Goal: Task Accomplishment & Management: Manage account settings

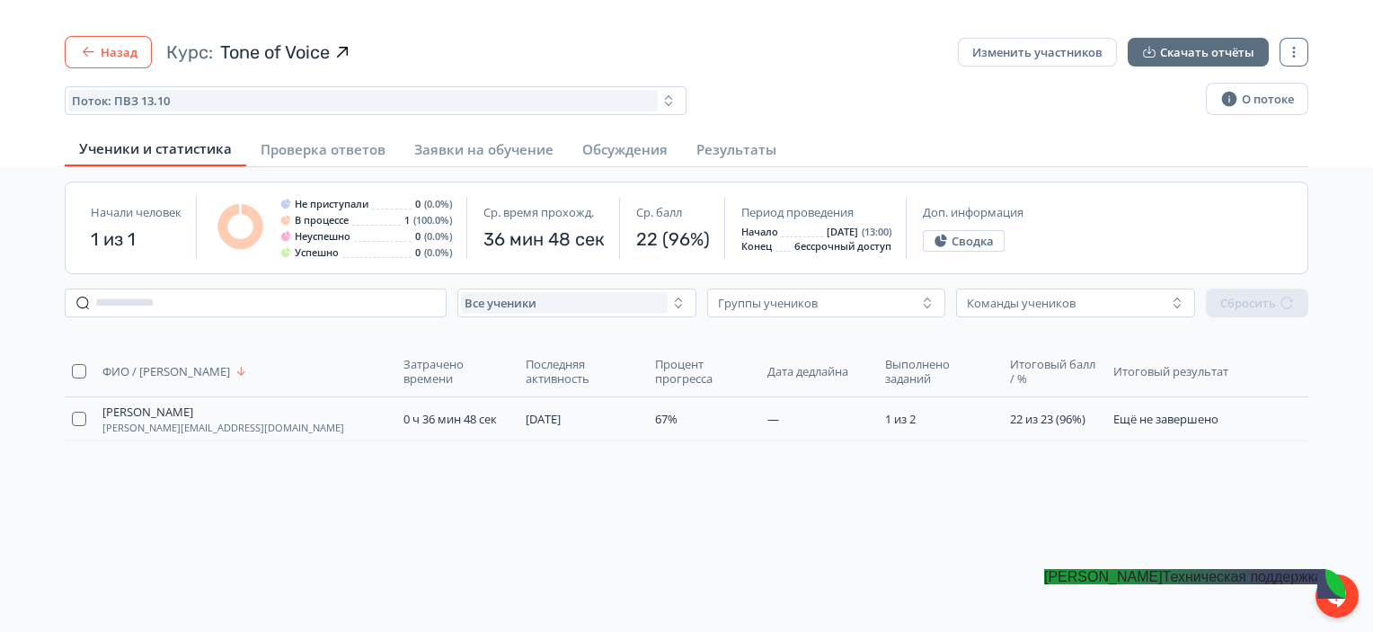
click at [140, 64] on button "Назад" at bounding box center [108, 52] width 87 height 32
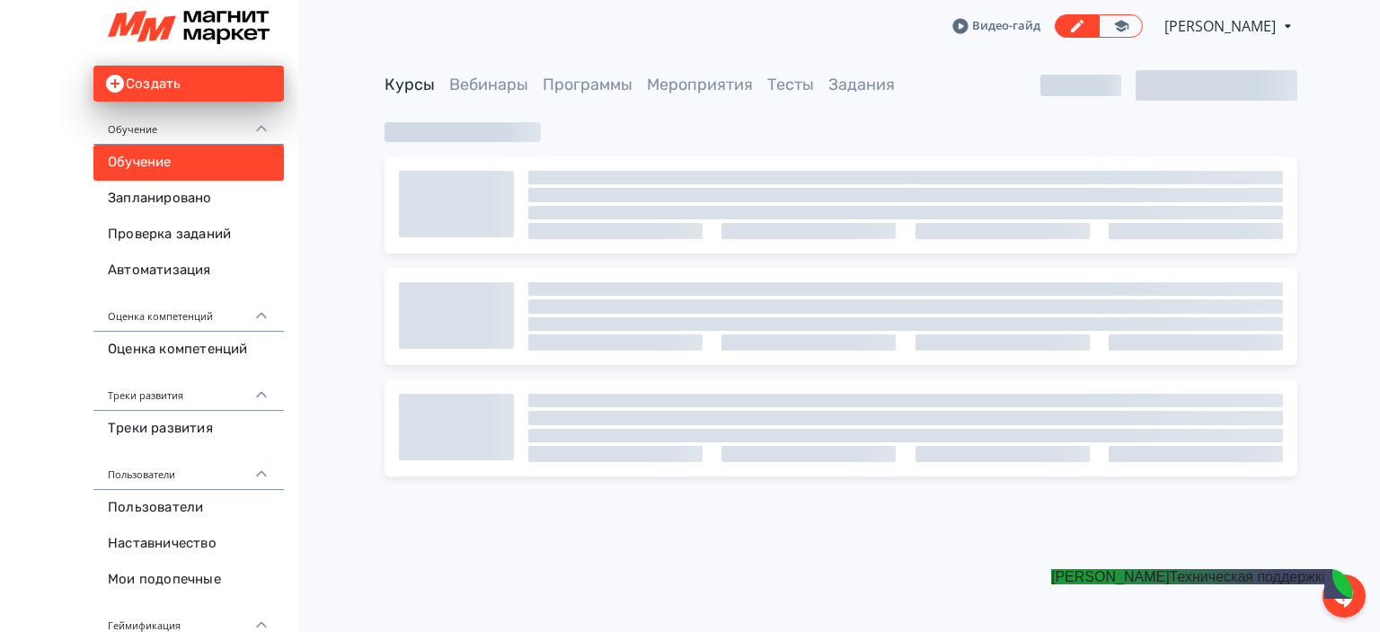
click at [1170, 584] on jdiv "[PERSON_NAME]" at bounding box center [1110, 576] width 119 height 15
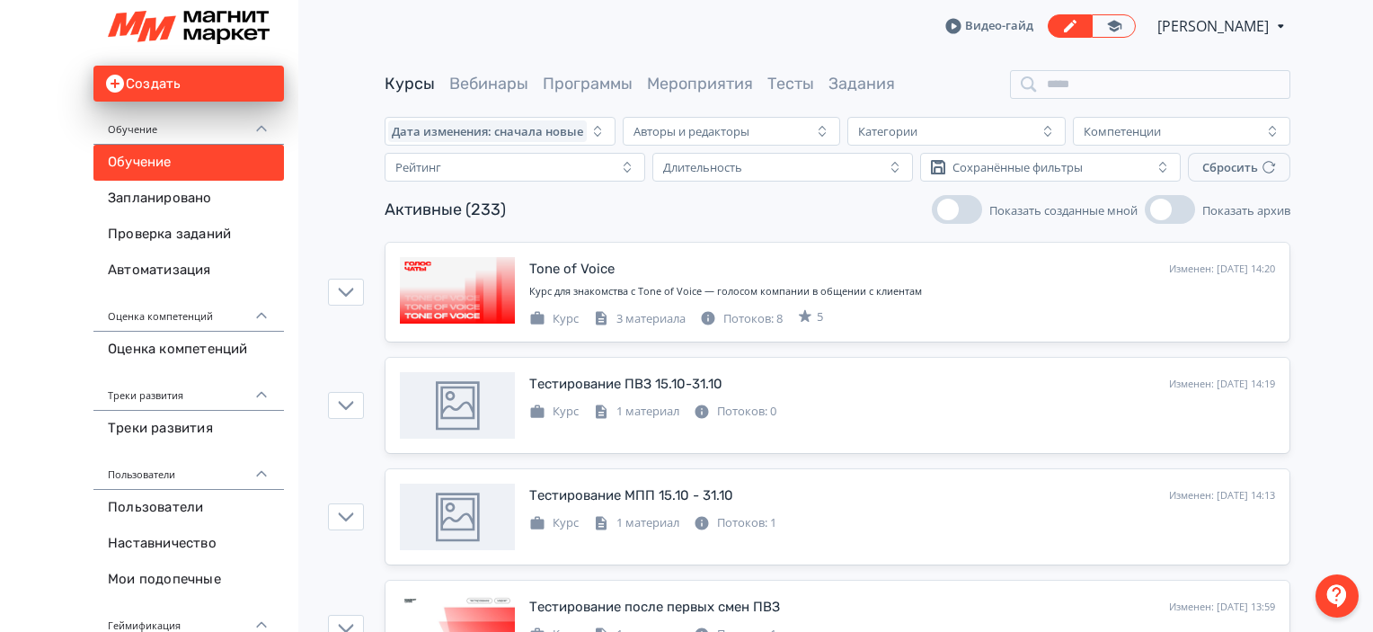
click at [1351, 586] on div at bounding box center [1336, 595] width 43 height 43
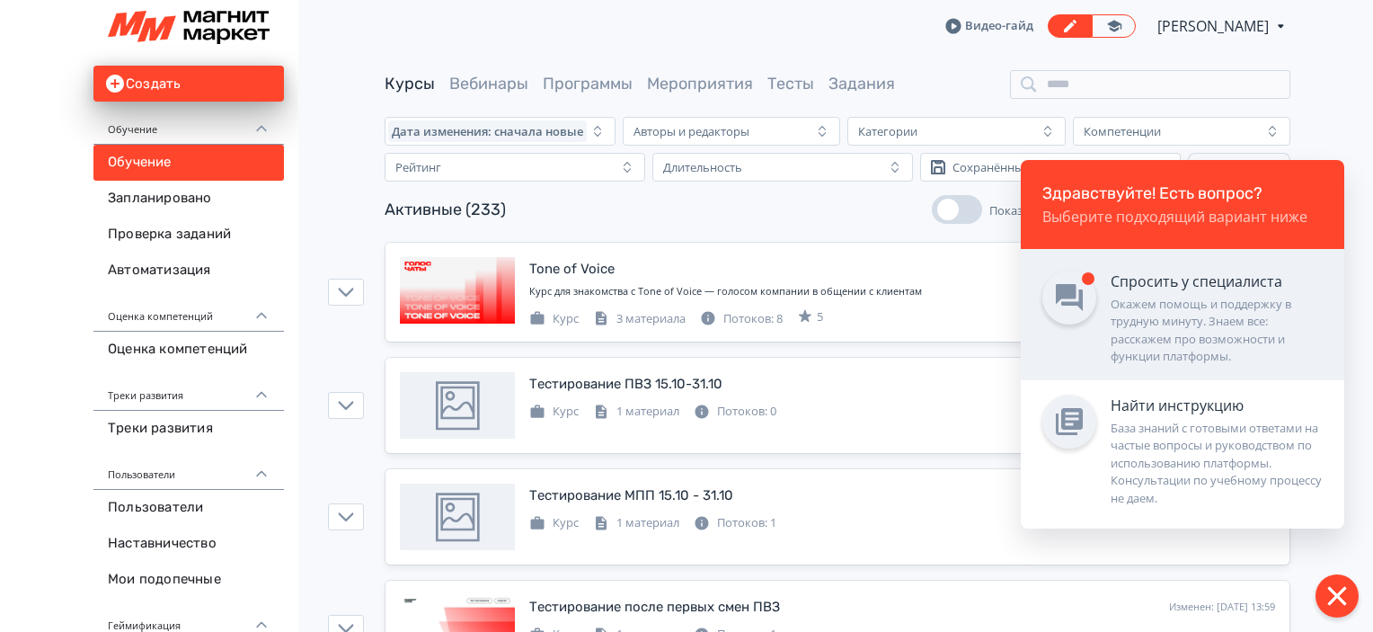
click at [1167, 316] on div "Окажем помощь и поддержку в трудную минуту. Знаем все: расскажем про возможност…" at bounding box center [1216, 331] width 212 height 70
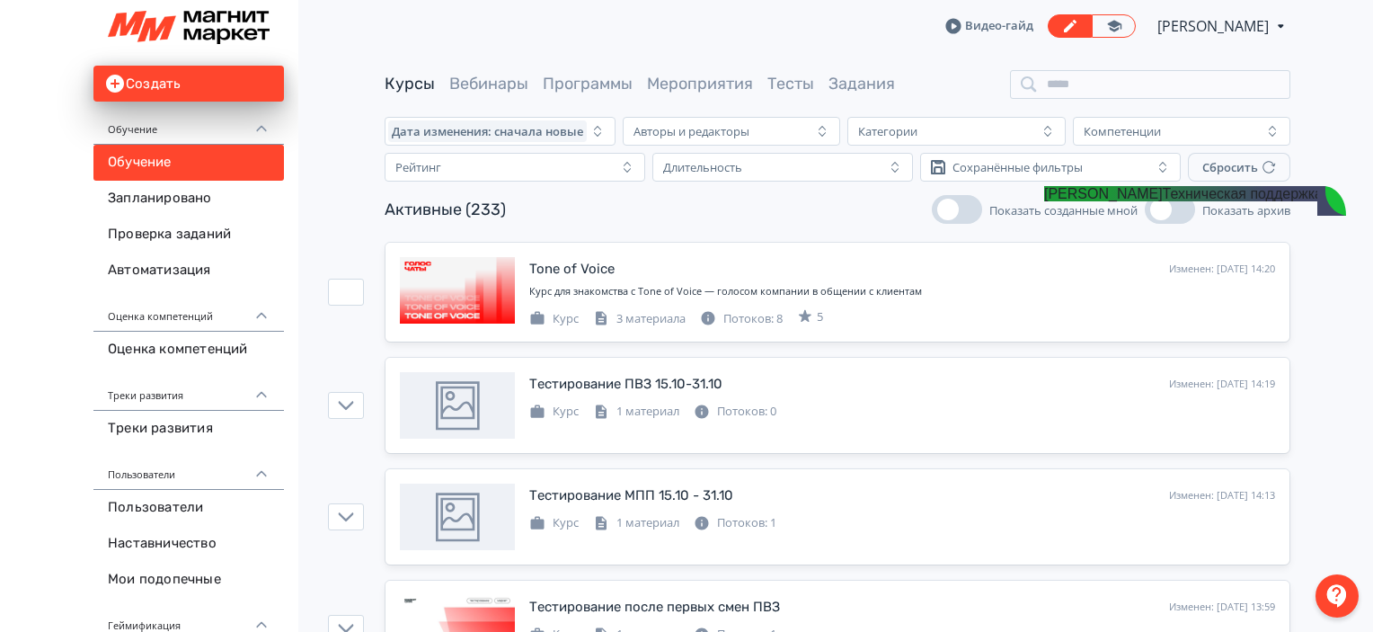
scroll to position [1132, 0]
click at [1024, 187] on jdiv at bounding box center [1025, 198] width 25 height 25
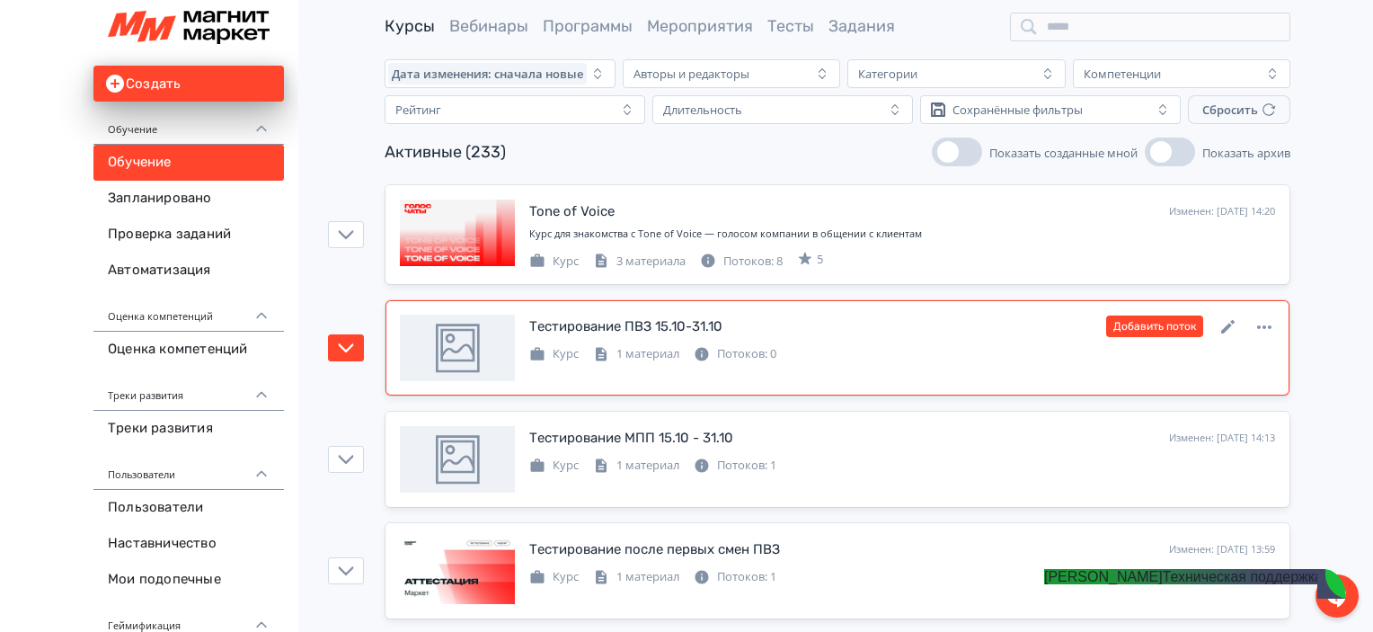
scroll to position [72, 0]
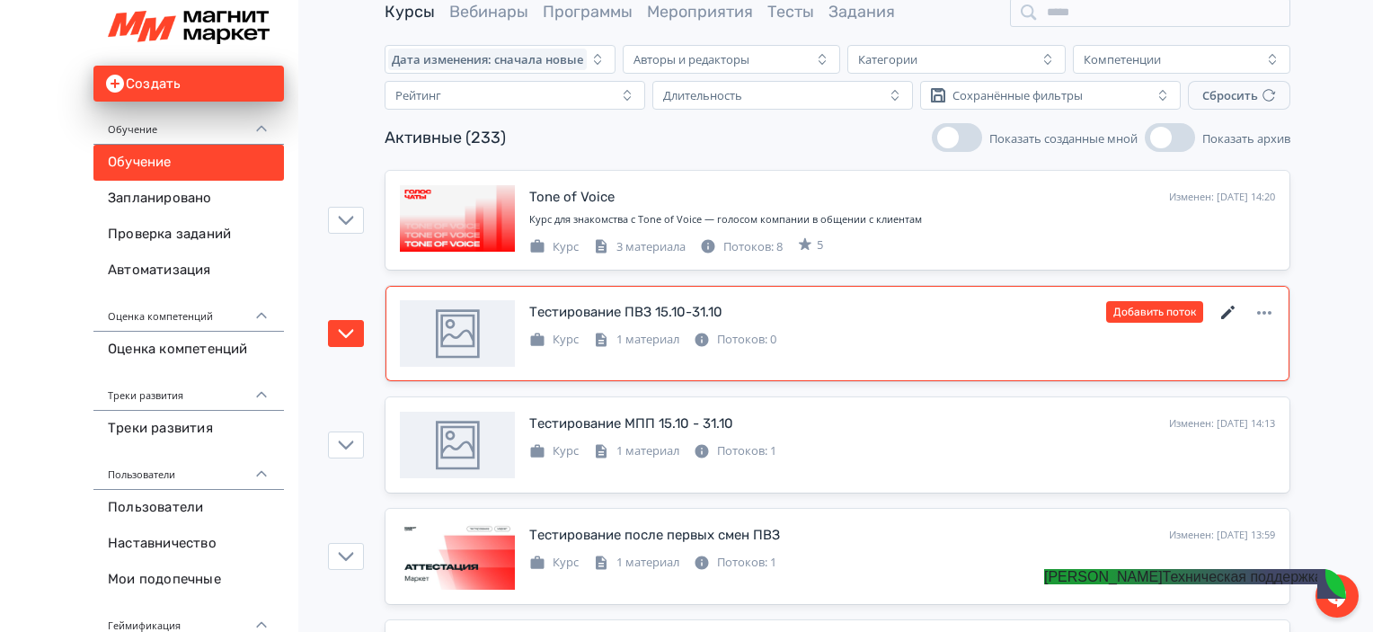
click at [1228, 314] on icon at bounding box center [1228, 313] width 22 height 22
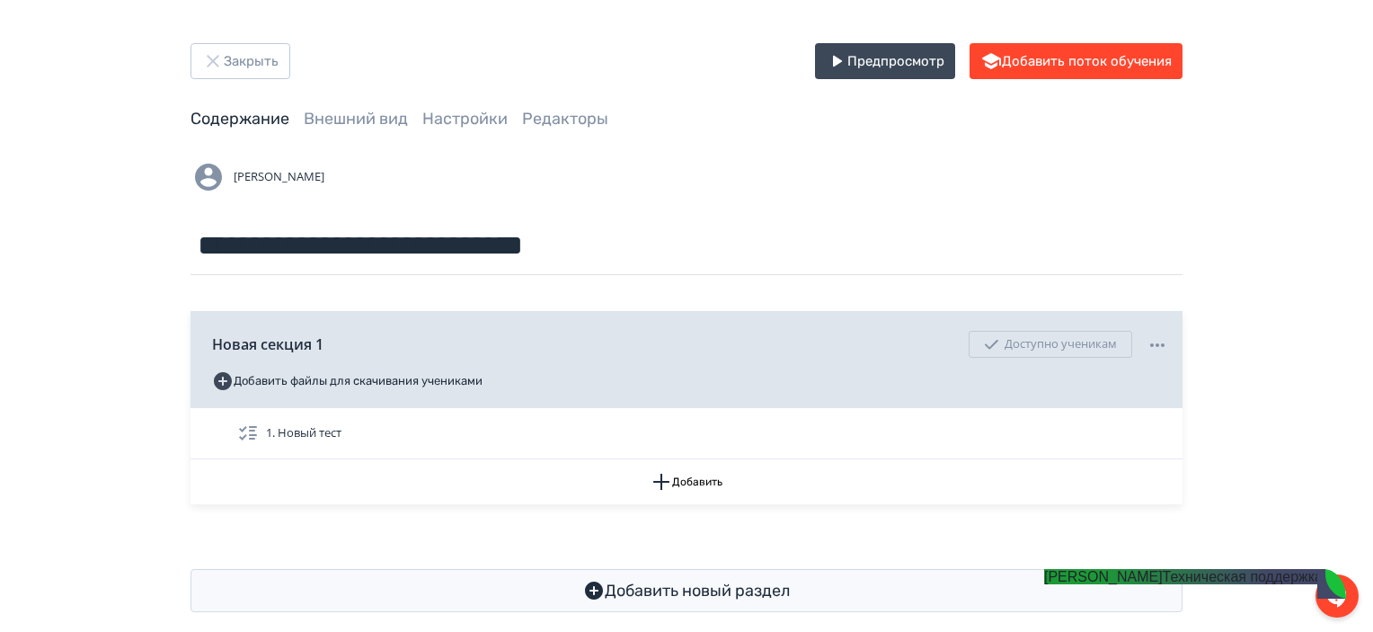
click at [322, 106] on div "**********" at bounding box center [686, 327] width 1078 height 569
click at [340, 119] on link "Внешний вид" at bounding box center [356, 119] width 104 height 20
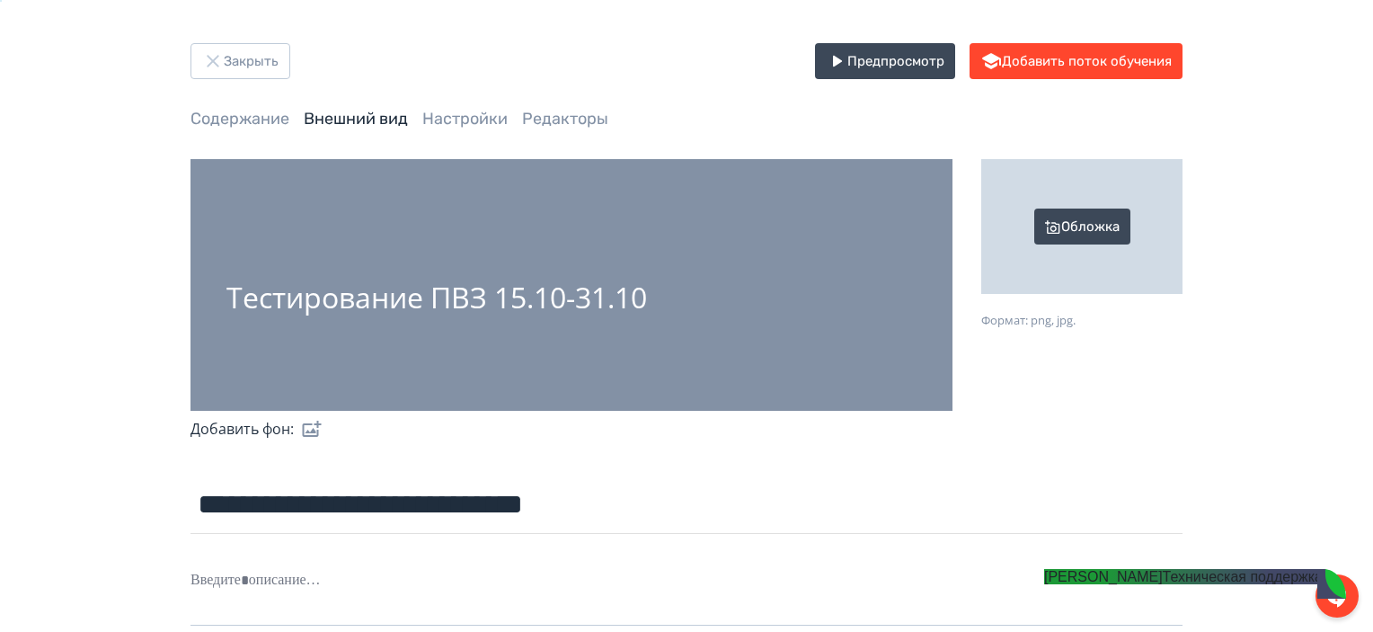
click at [1092, 226] on div "Обложка" at bounding box center [1081, 226] width 201 height 135
click at [0, 0] on input "Обложка Формат: png, jpg." at bounding box center [0, 0] width 0 height 0
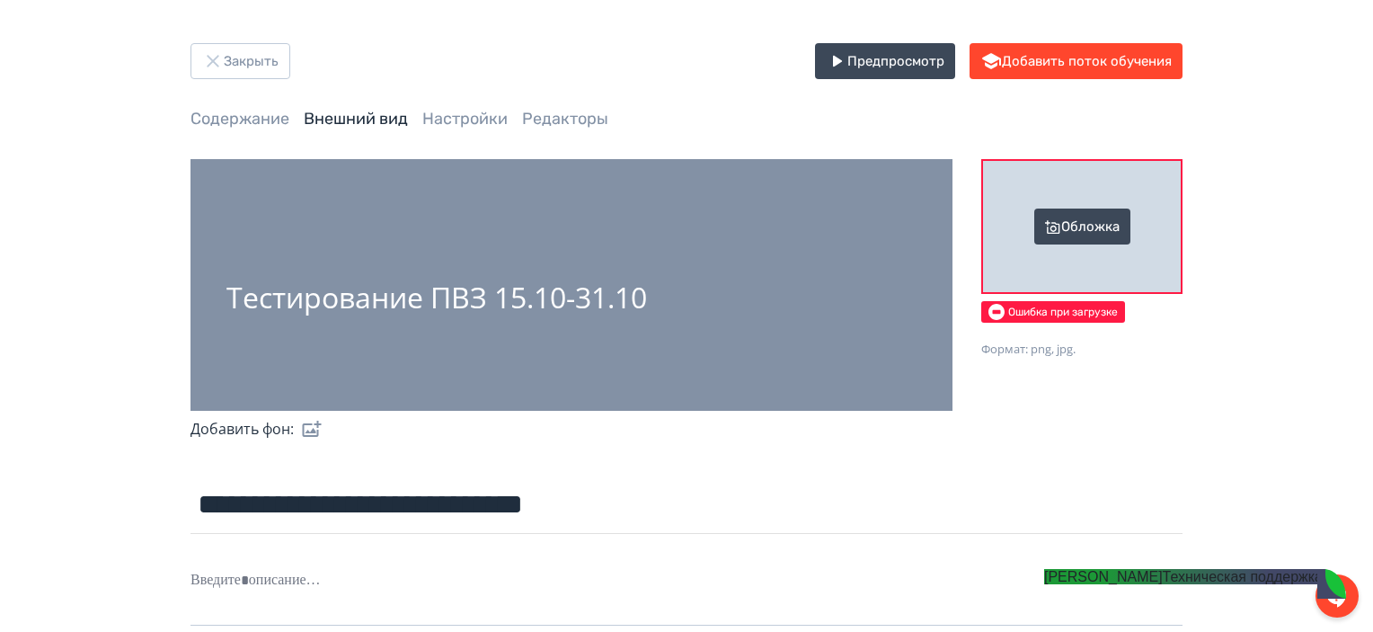
click at [1010, 301] on span "Ошибка при загрузке" at bounding box center [1053, 312] width 144 height 22
click at [0, 0] on input "Обложка Ошибка при загрузке Формат: png, jpg." at bounding box center [0, 0] width 0 height 0
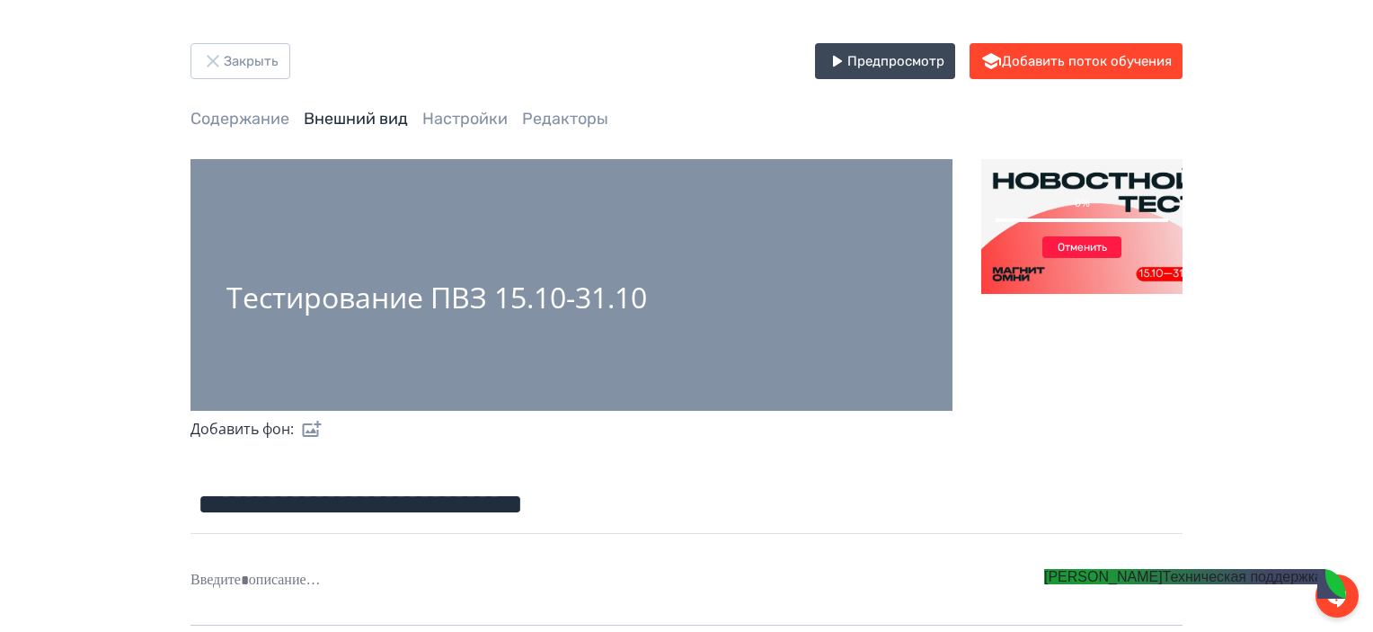
click at [1044, 584] on jdiv at bounding box center [1044, 576] width 0 height 15
click at [1348, 581] on div at bounding box center [1336, 595] width 43 height 43
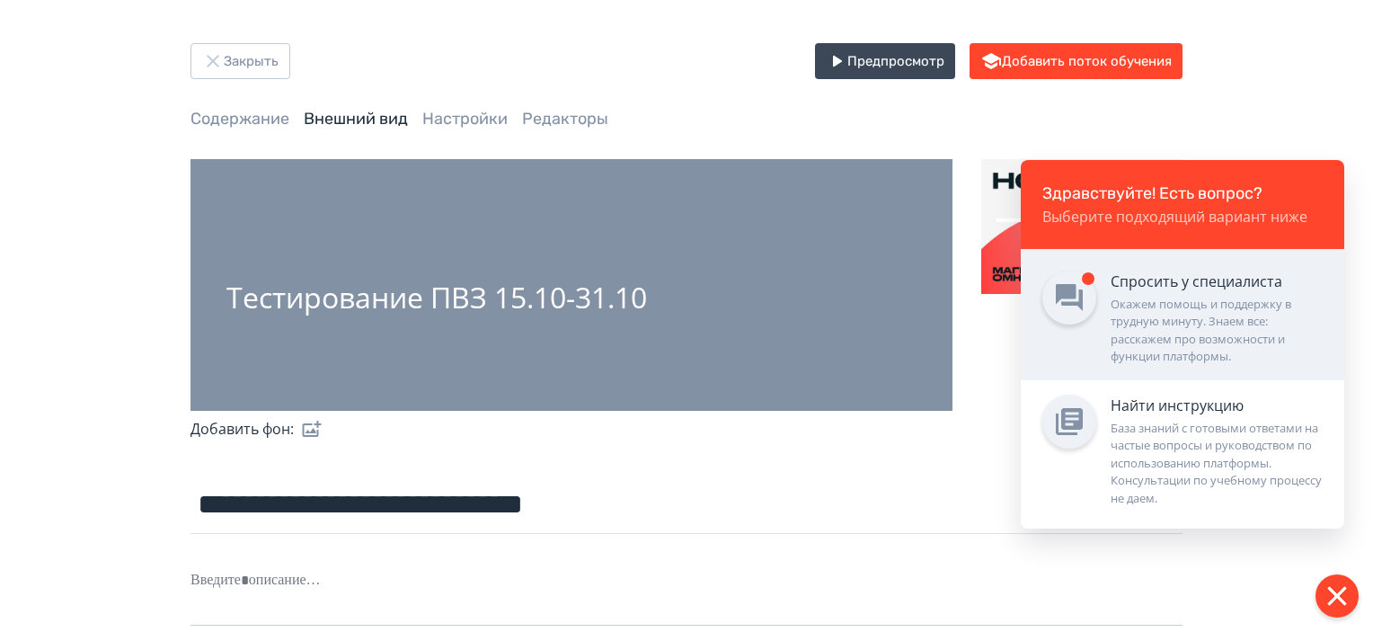
click at [1185, 324] on div "Окажем помощь и поддержку в трудную минуту. Знаем все: расскажем про возможност…" at bounding box center [1216, 331] width 212 height 70
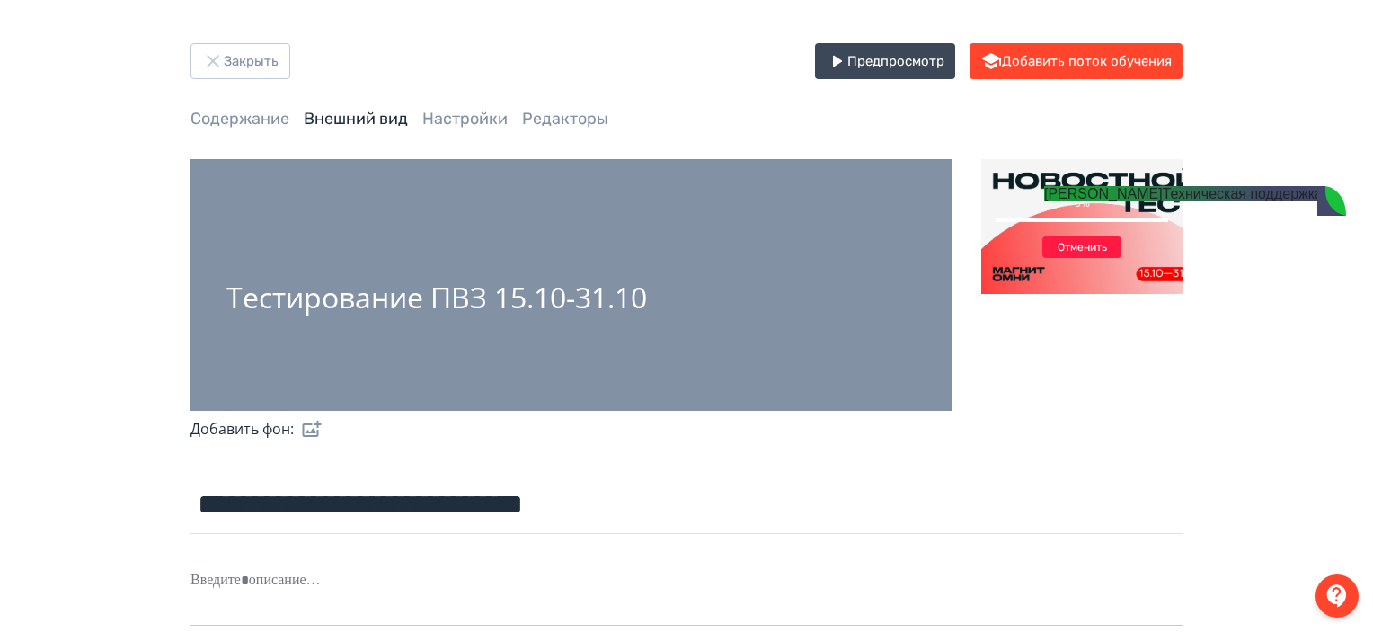
scroll to position [1132, 0]
click at [1025, 197] on jdiv at bounding box center [1025, 198] width 25 height 25
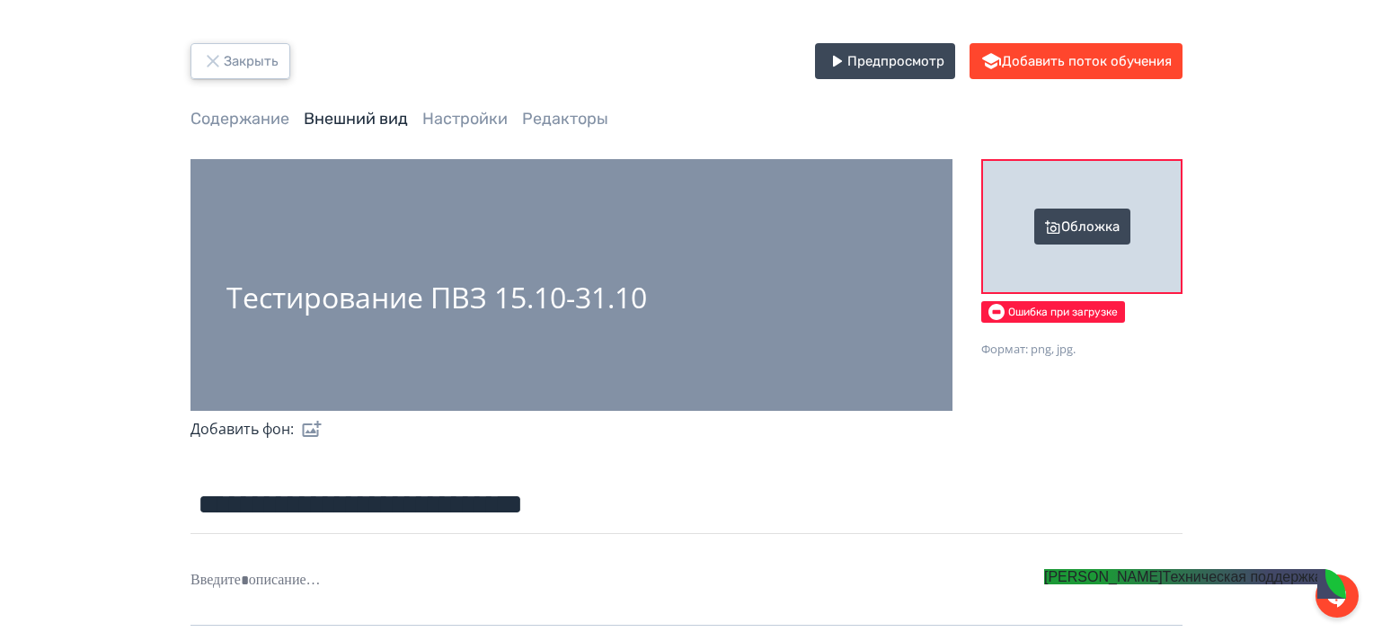
click at [237, 63] on button "Закрыть" at bounding box center [240, 61] width 100 height 36
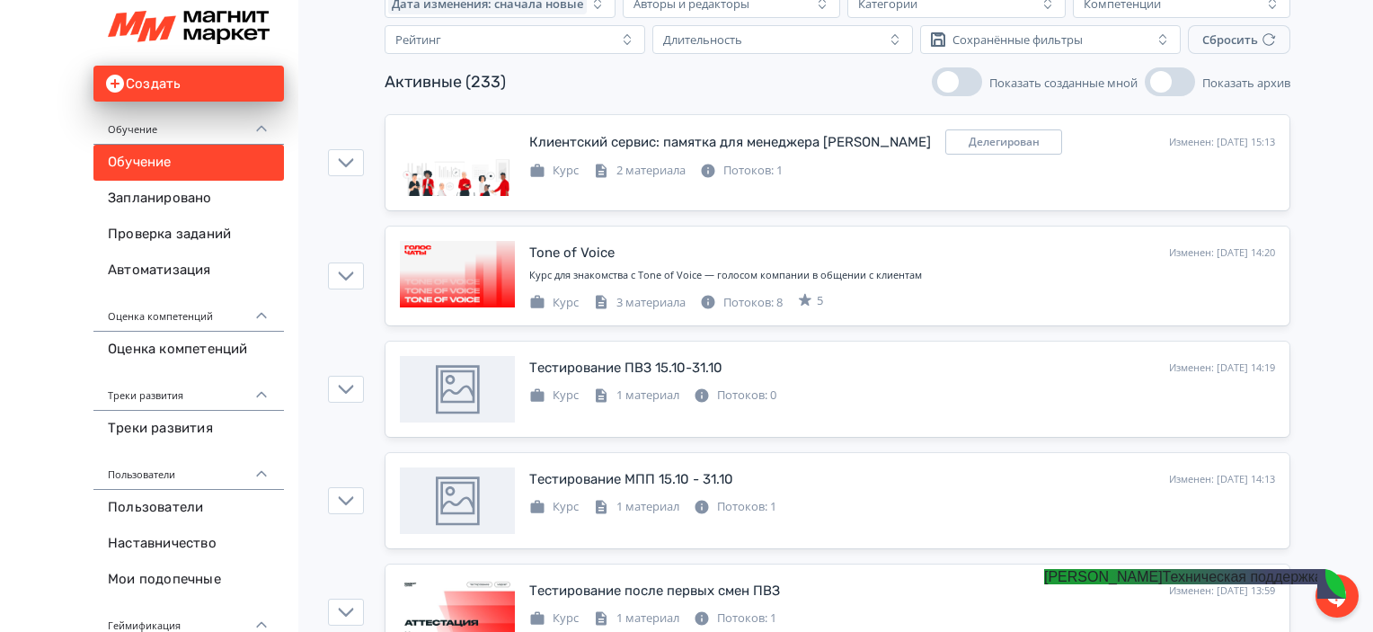
scroll to position [129, 0]
click at [1163, 584] on jdiv "Техническая поддержка" at bounding box center [1243, 576] width 160 height 15
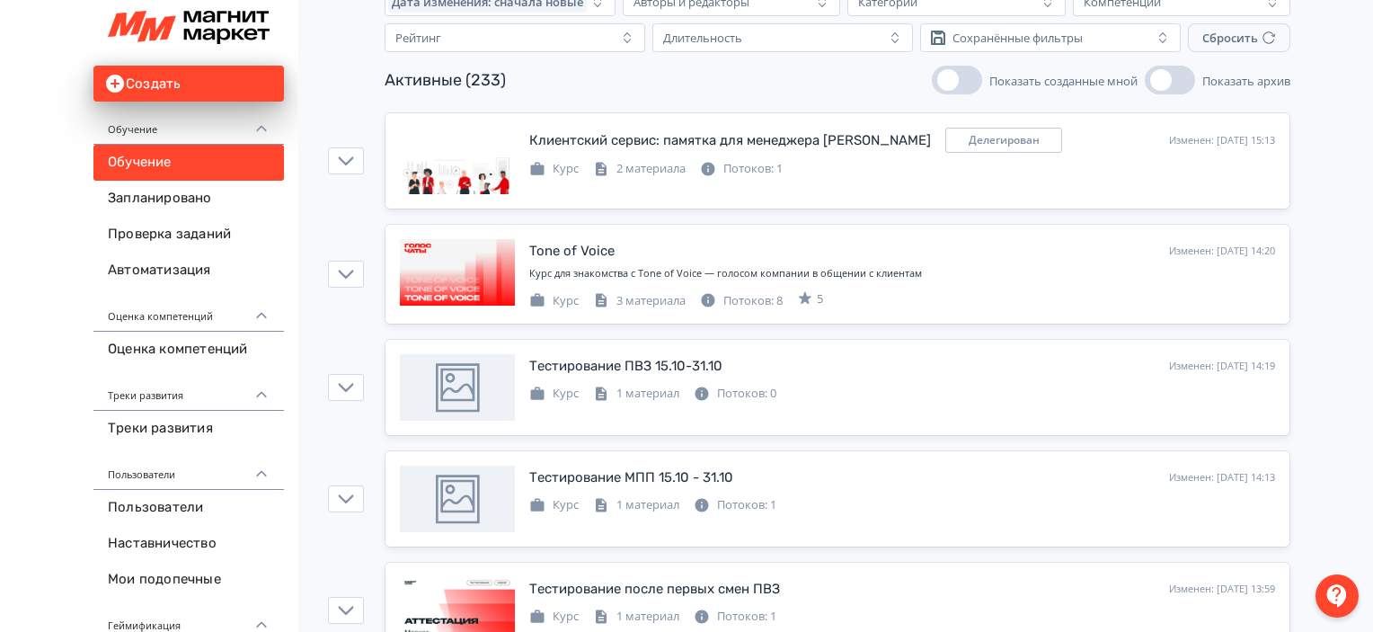
click at [1317, 601] on div at bounding box center [1336, 595] width 43 height 43
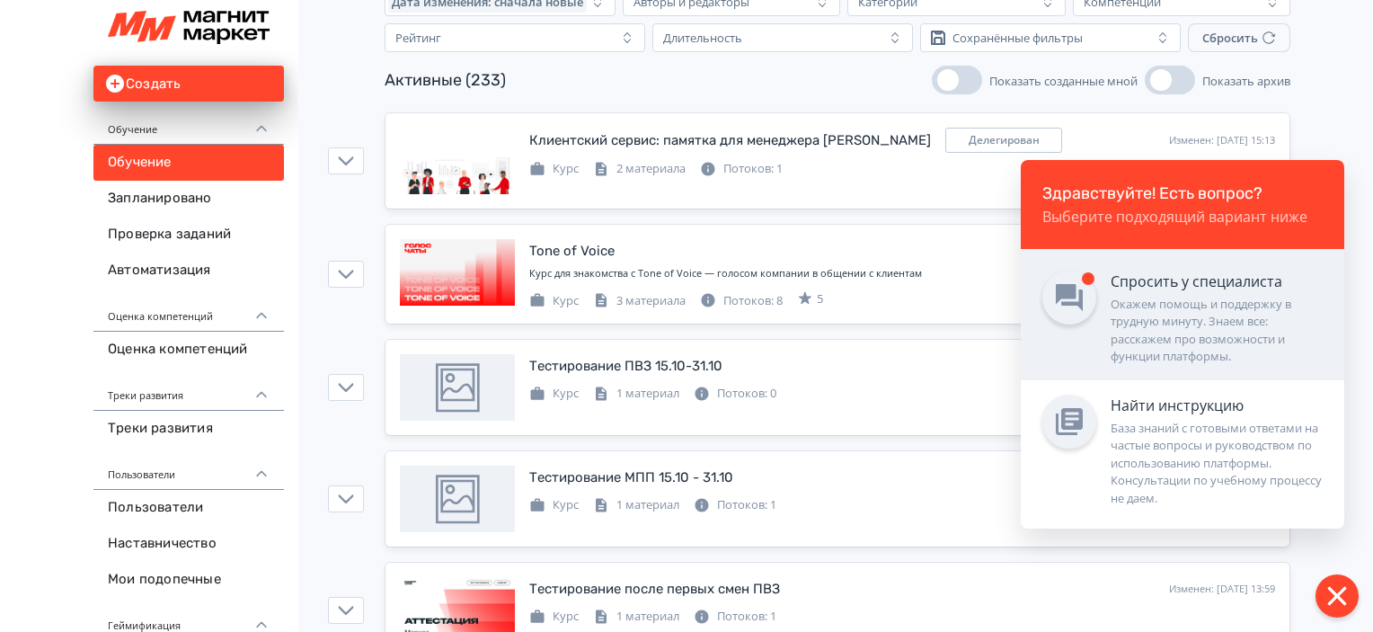
click at [1201, 358] on div "Окажем помощь и поддержку в трудную минуту. Знаем все: расскажем про возможност…" at bounding box center [1216, 331] width 212 height 70
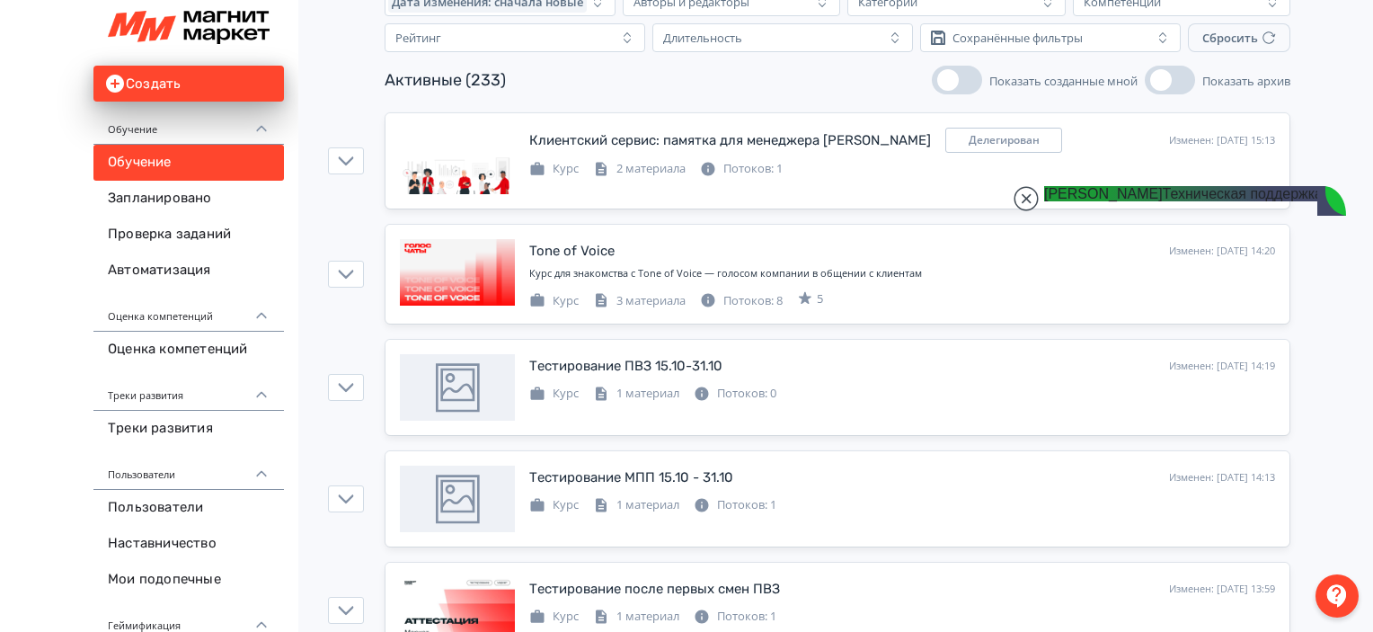
scroll to position [2868, 0]
click at [1028, 202] on jdiv at bounding box center [1025, 198] width 25 height 25
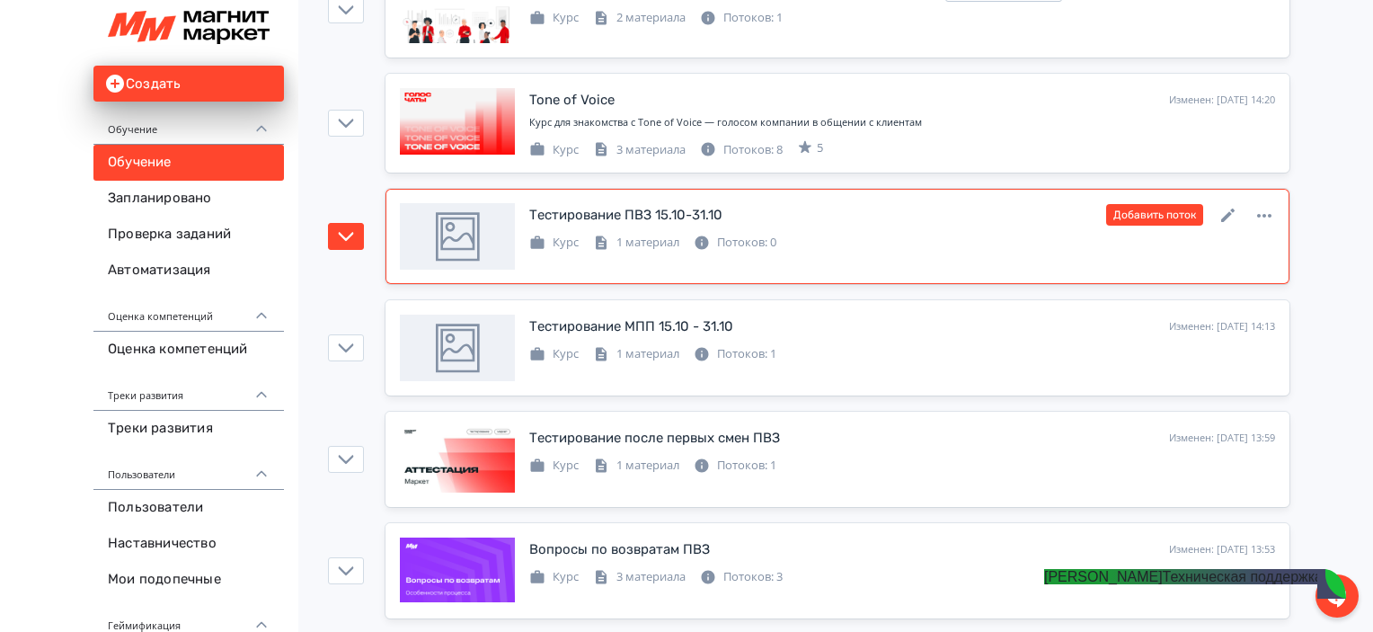
scroll to position [0, 0]
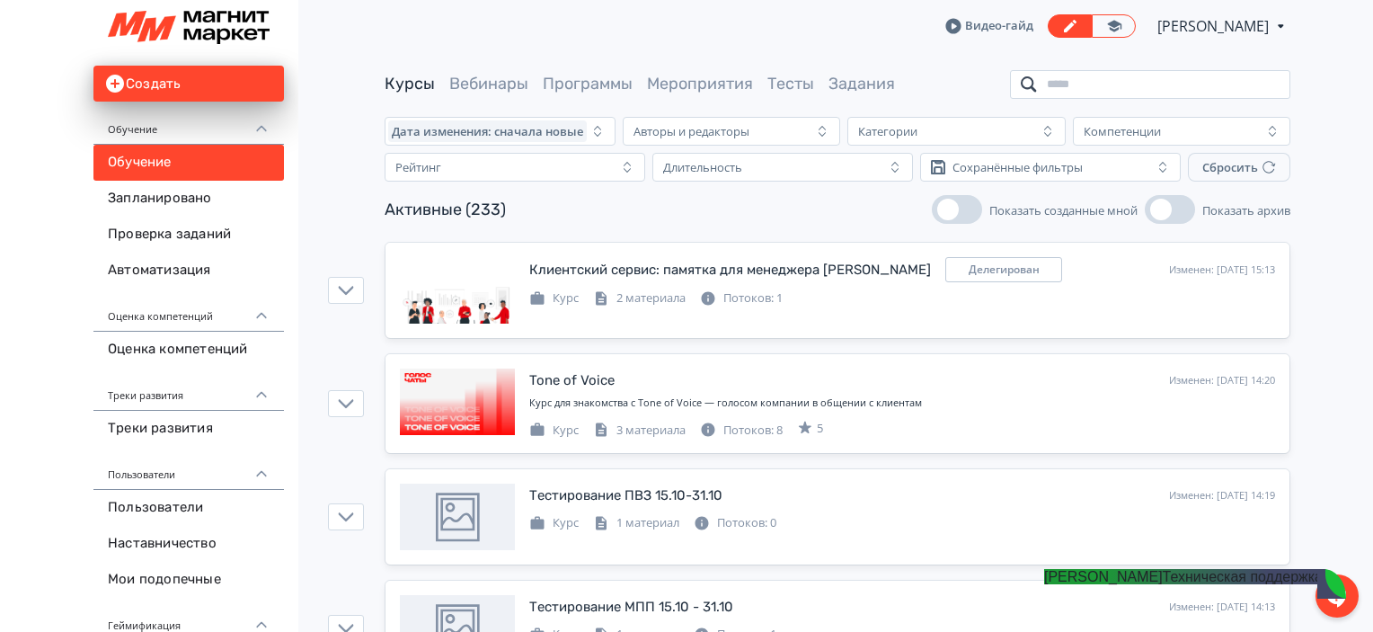
click at [1186, 82] on input "search" at bounding box center [1150, 84] width 280 height 29
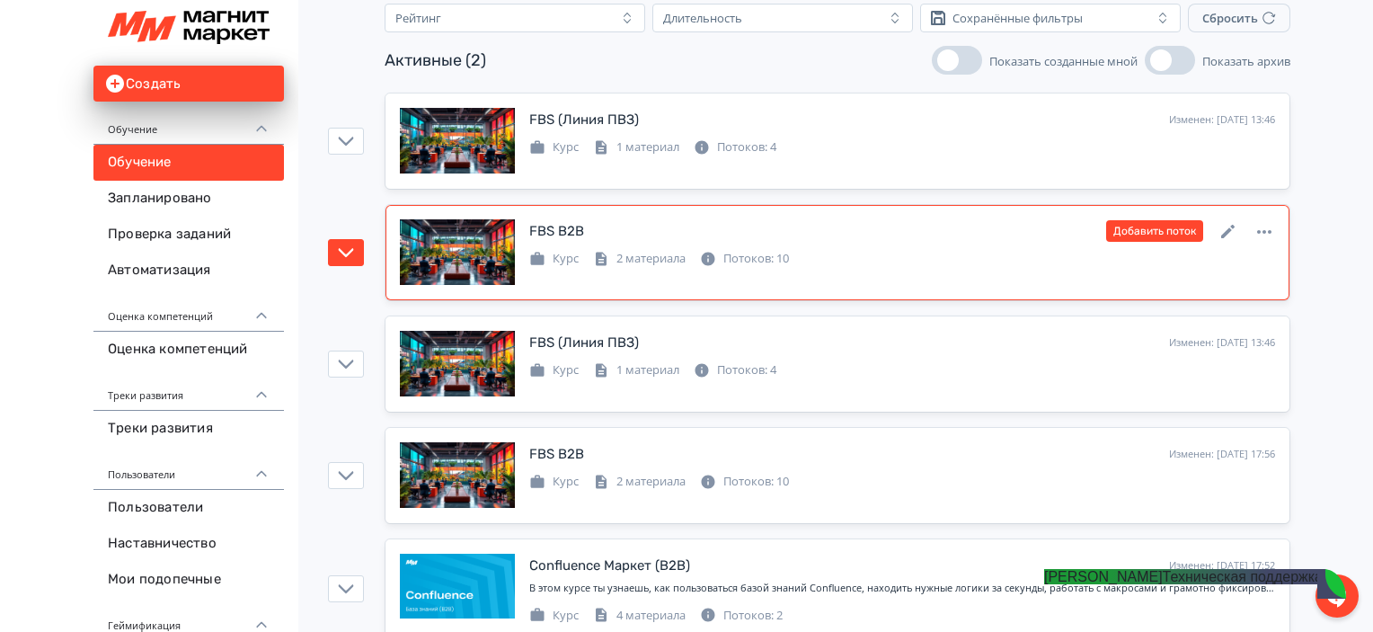
scroll to position [147, 0]
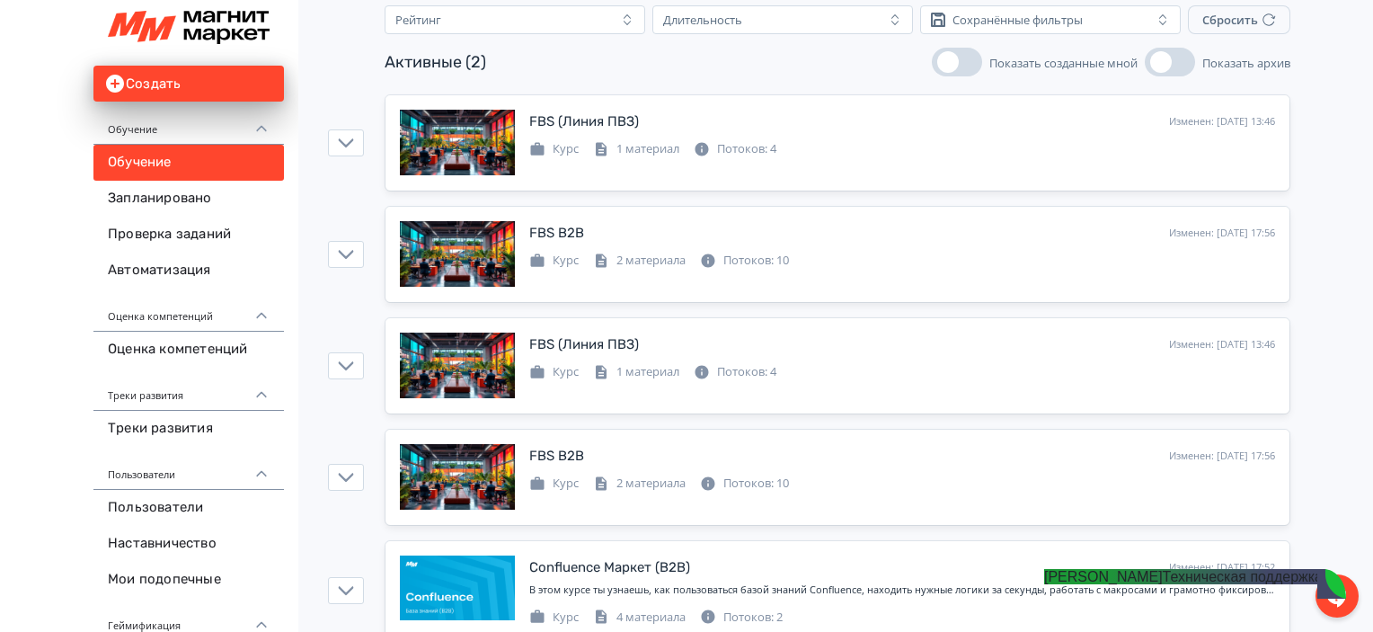
type input "***"
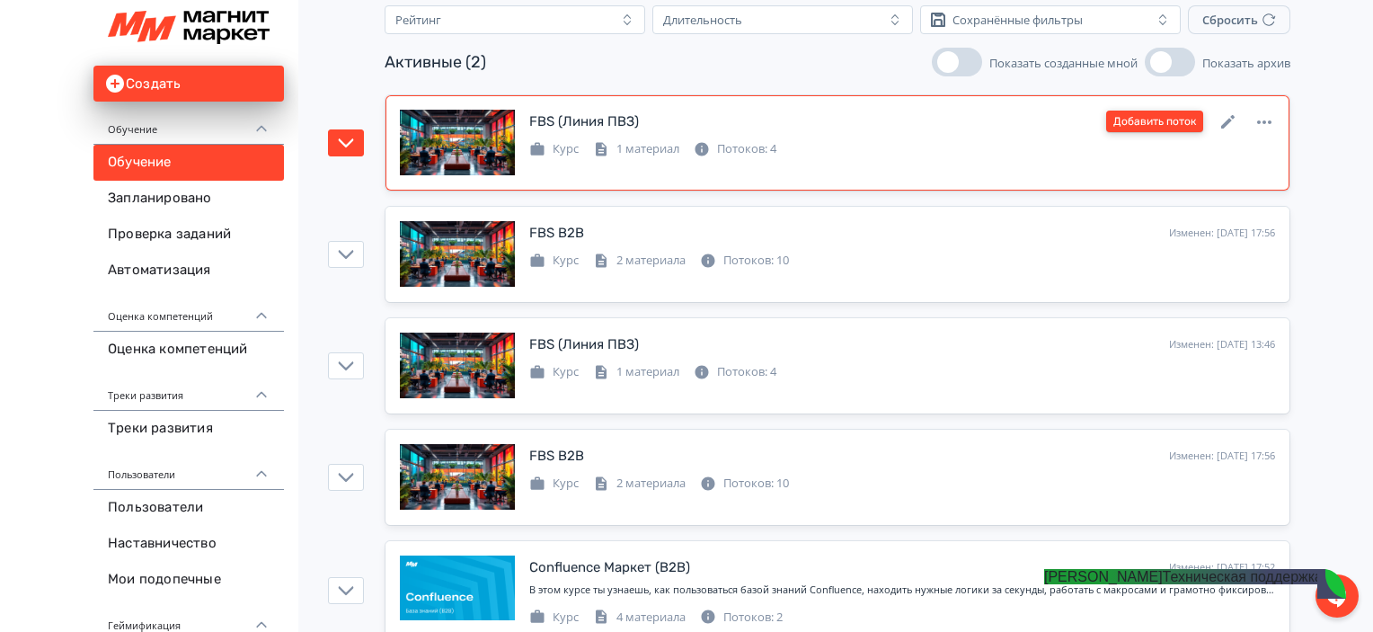
click at [1179, 123] on button "Добавить поток" at bounding box center [1154, 122] width 97 height 22
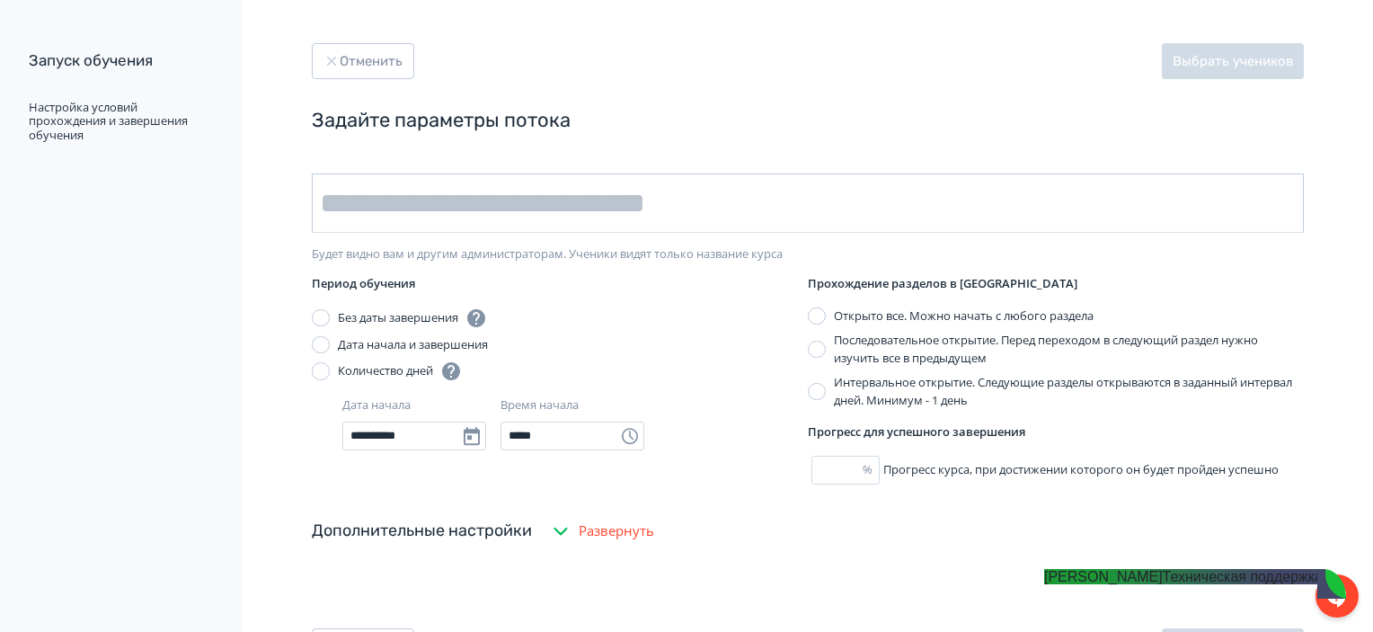
click at [773, 196] on input "text" at bounding box center [808, 202] width 992 height 59
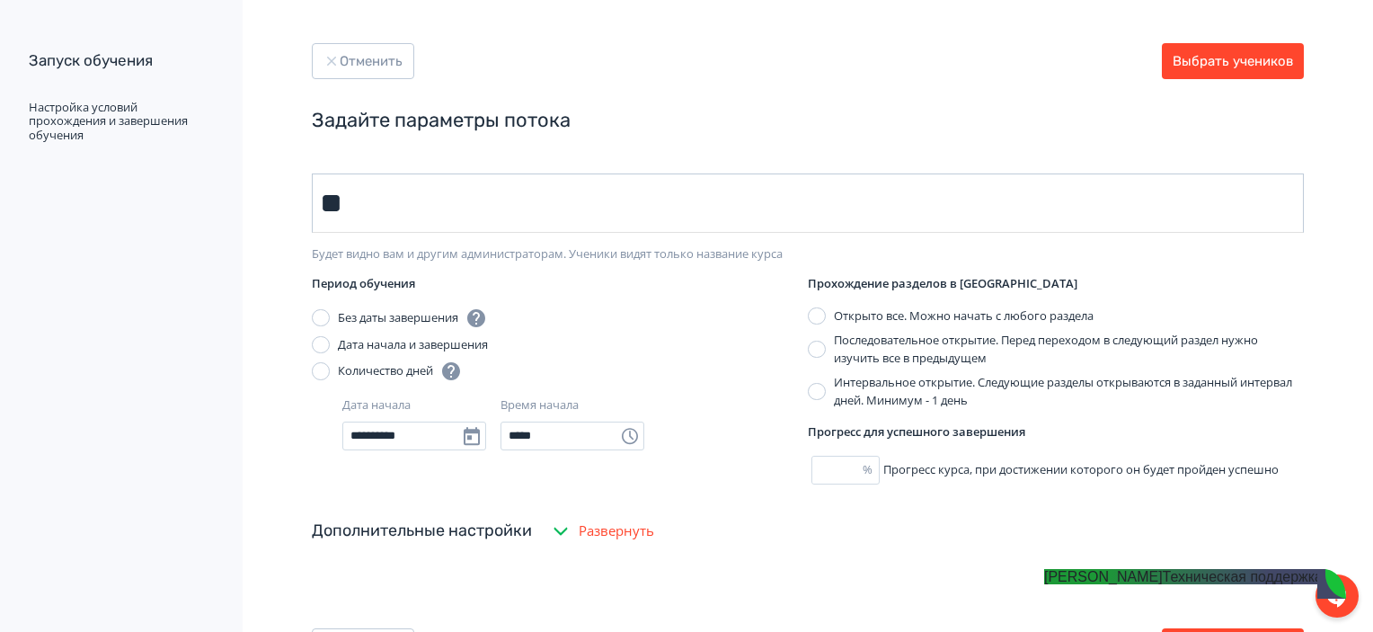
type input "*"
type input "*****"
click at [1175, 75] on button "Выбрать учеников" at bounding box center [1233, 61] width 142 height 36
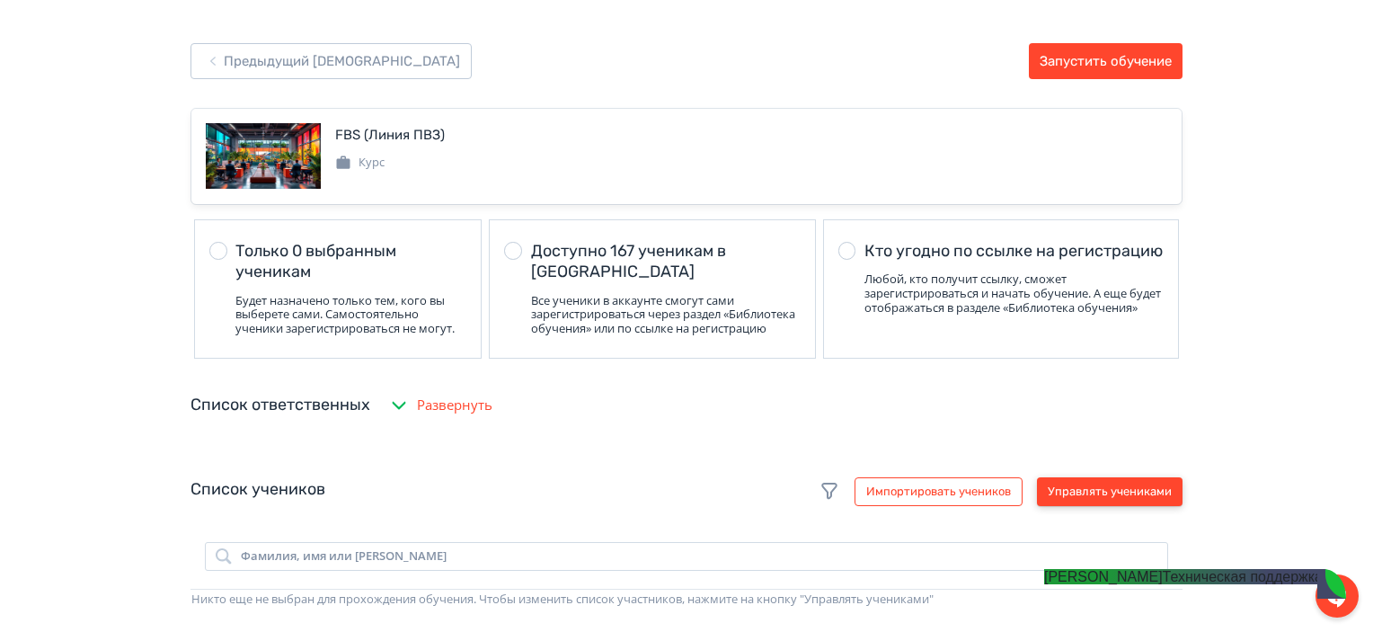
click at [1139, 494] on button "Управлять учениками" at bounding box center [1110, 491] width 146 height 29
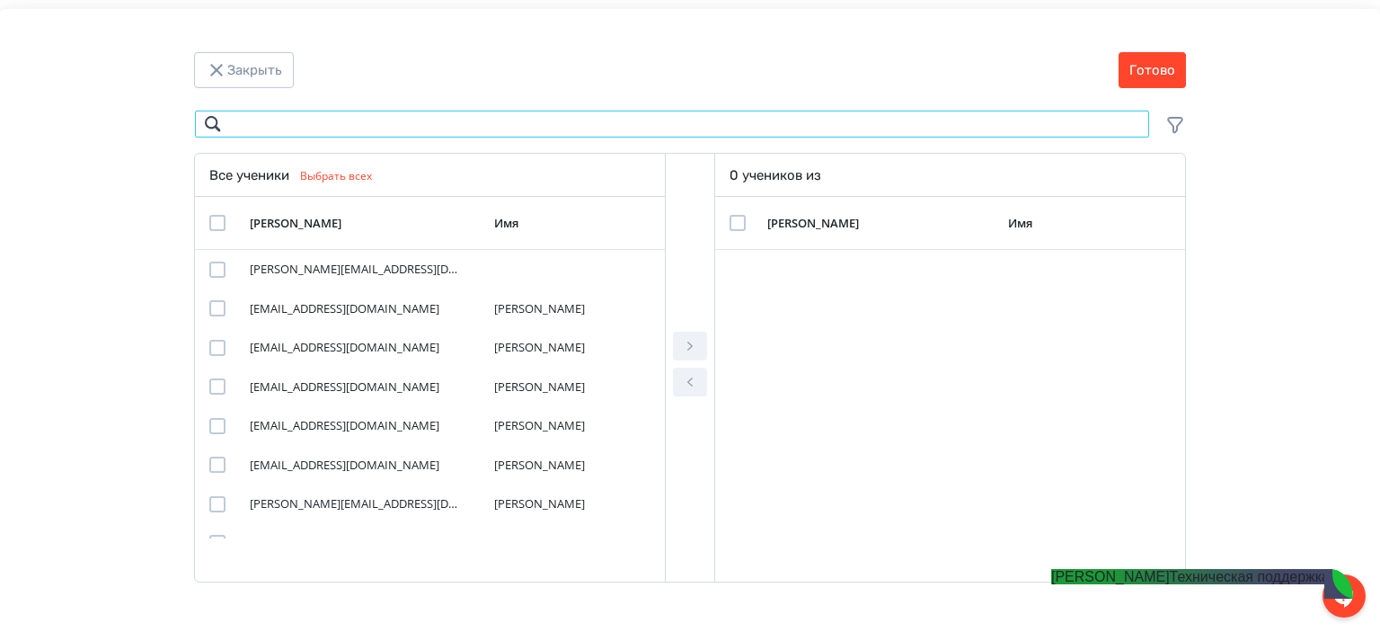
click at [557, 131] on input "Modal" at bounding box center [672, 124] width 956 height 29
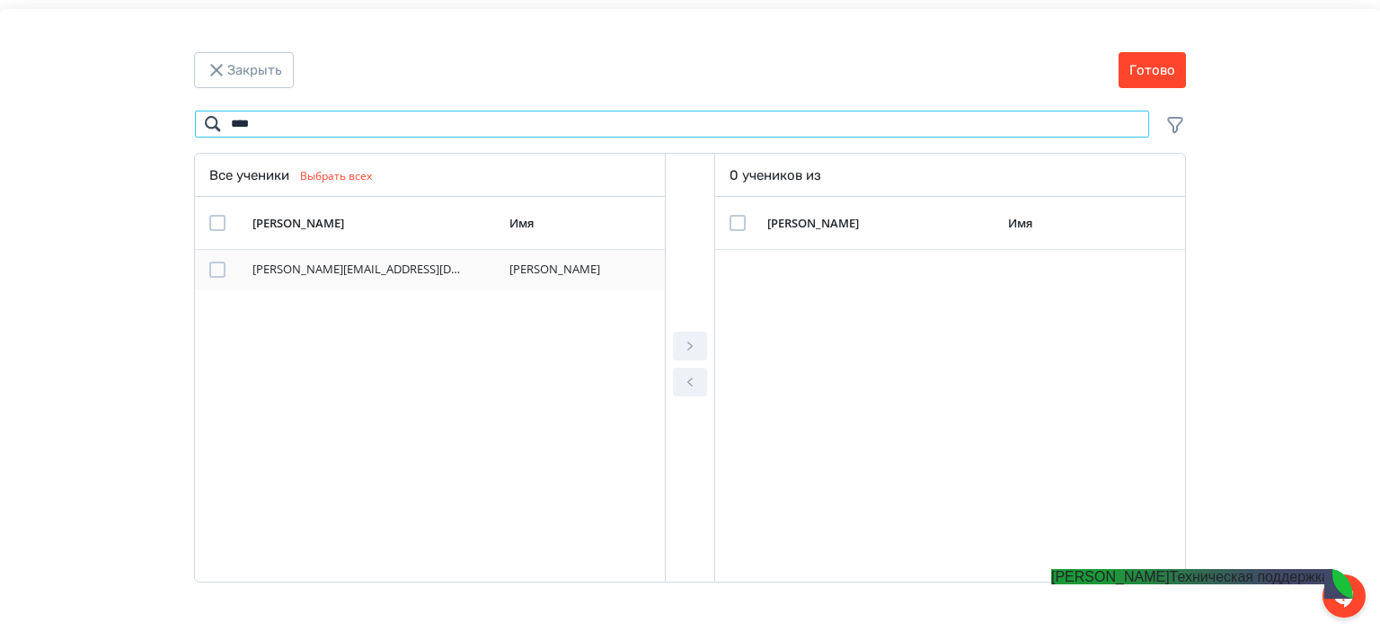
type input "****"
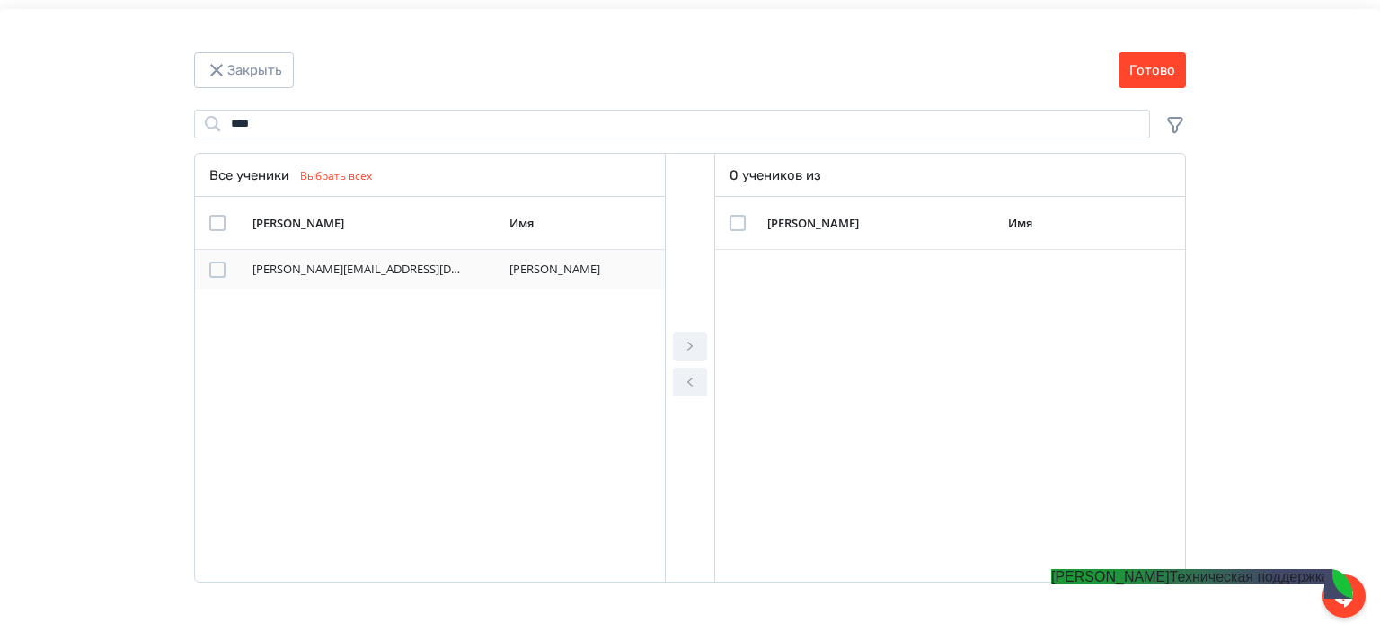
click at [210, 271] on div "Modal" at bounding box center [217, 269] width 16 height 16
click at [690, 332] on button "Modal" at bounding box center [690, 346] width 34 height 29
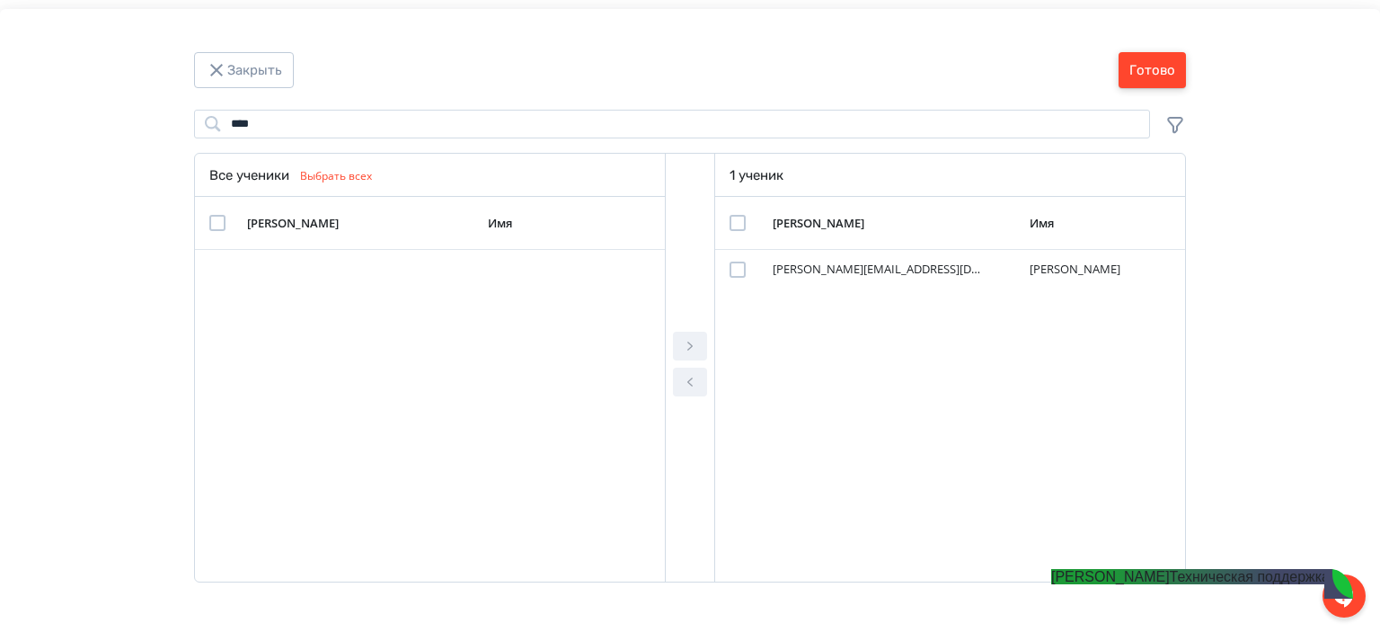
click at [1172, 53] on button "Готово" at bounding box center [1152, 70] width 67 height 36
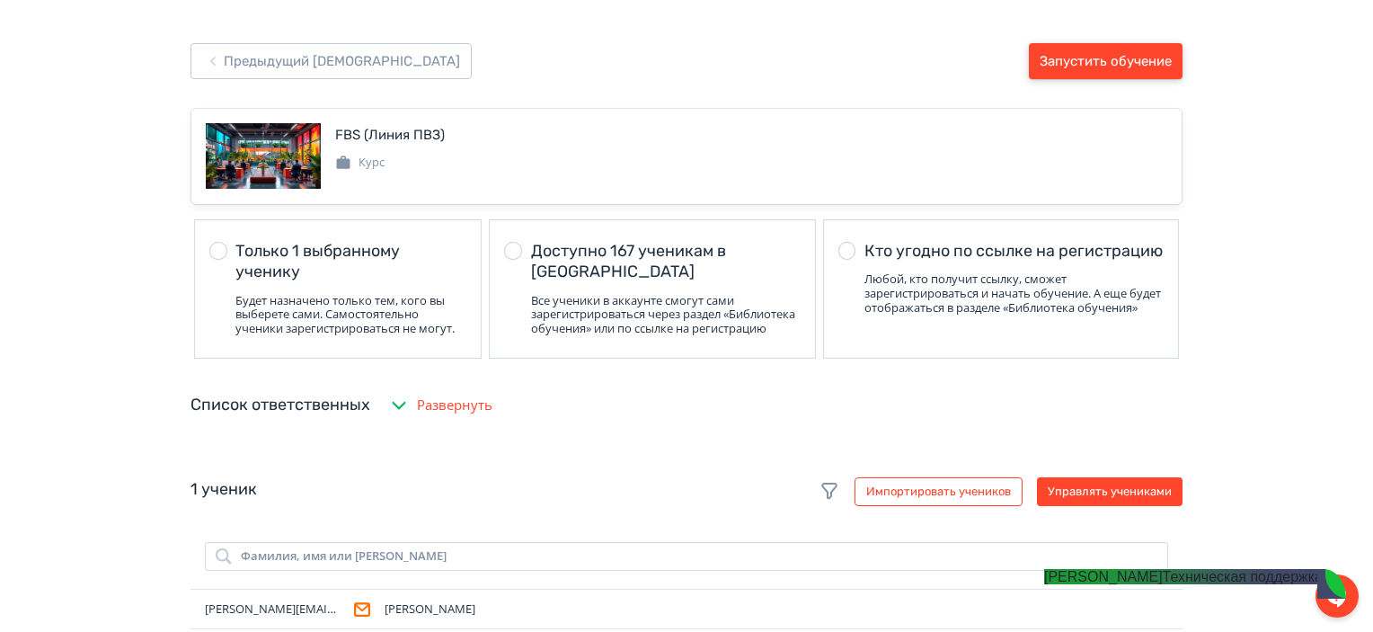
click at [1172, 53] on button "Запустить обучение" at bounding box center [1106, 61] width 154 height 36
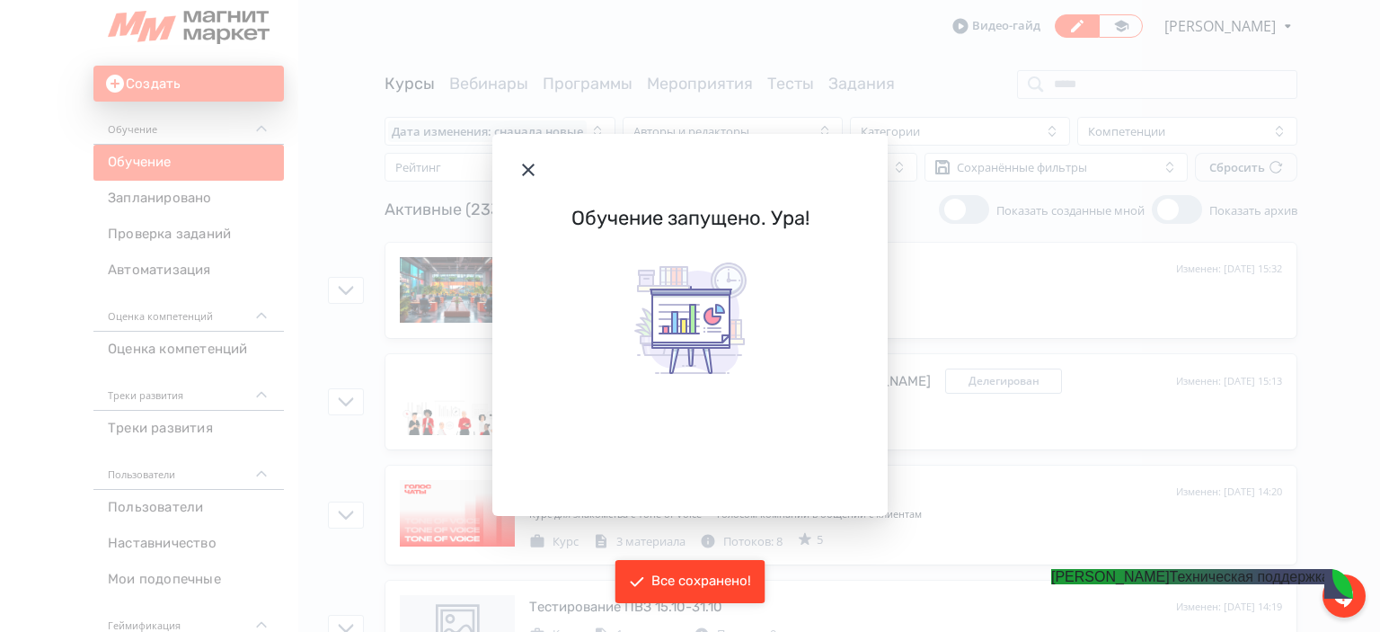
click at [523, 168] on icon "Modal" at bounding box center [528, 170] width 22 height 22
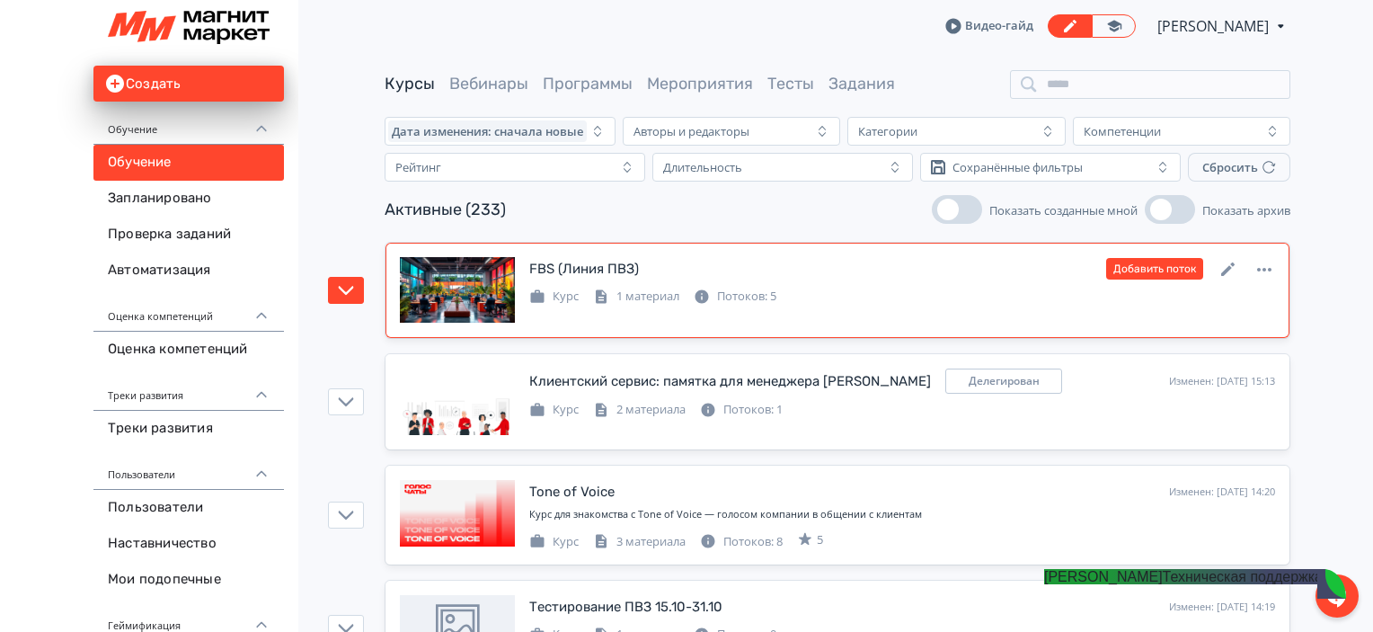
click at [822, 254] on link "FBS (Линия ПВЗ) Изменен: [DATE] 15:32 Добавить поток Курс 1 материал Потоков: 5" at bounding box center [837, 290] width 904 height 95
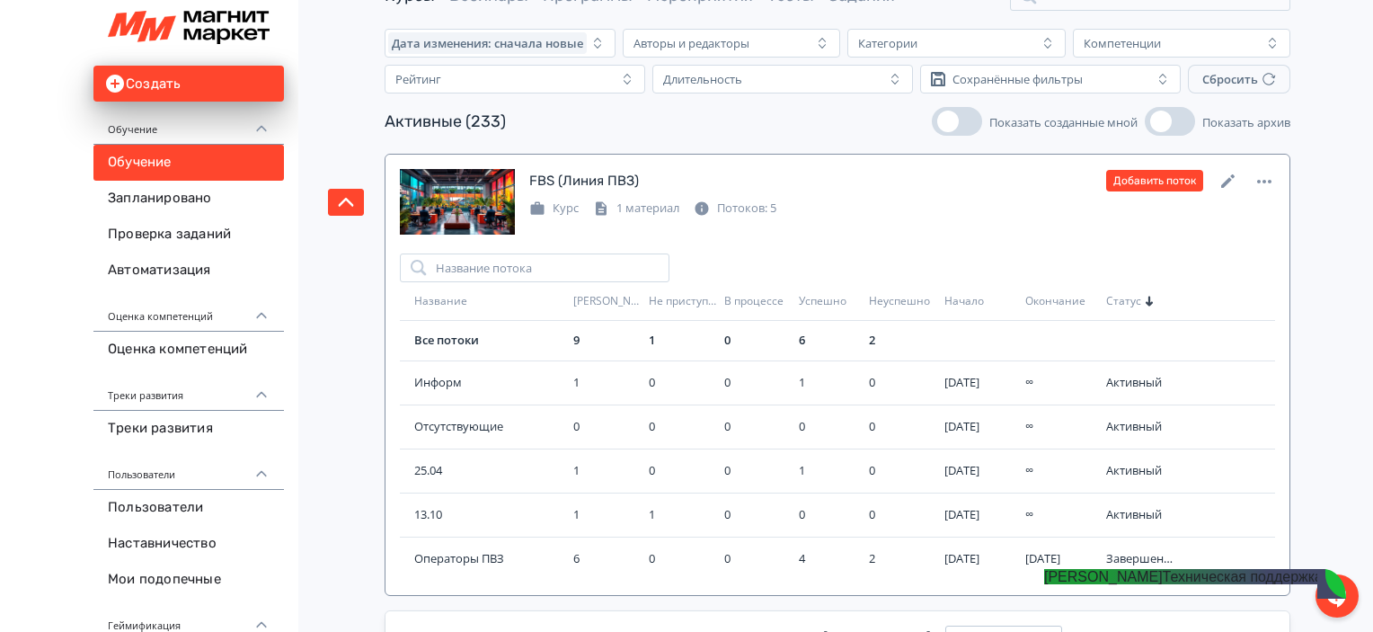
scroll to position [90, 0]
click at [1126, 584] on jdiv "[PERSON_NAME] поддержка" at bounding box center [1183, 576] width 279 height 15
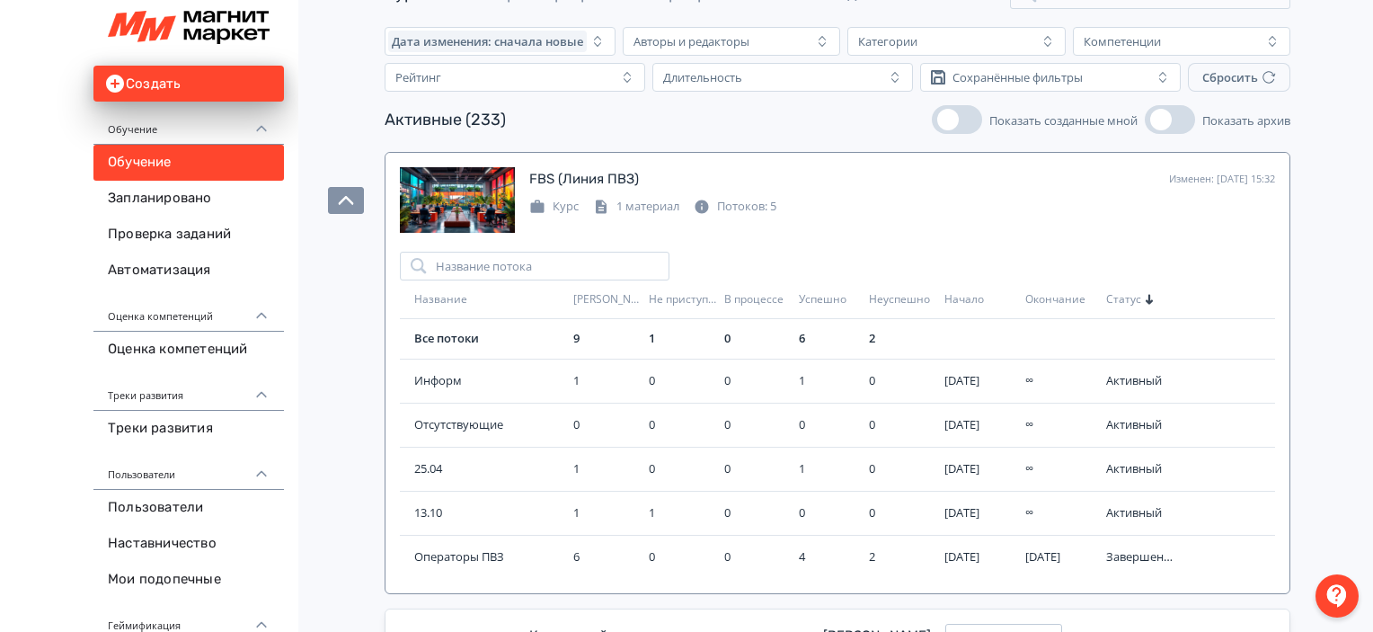
click at [1336, 590] on div at bounding box center [1336, 595] width 43 height 43
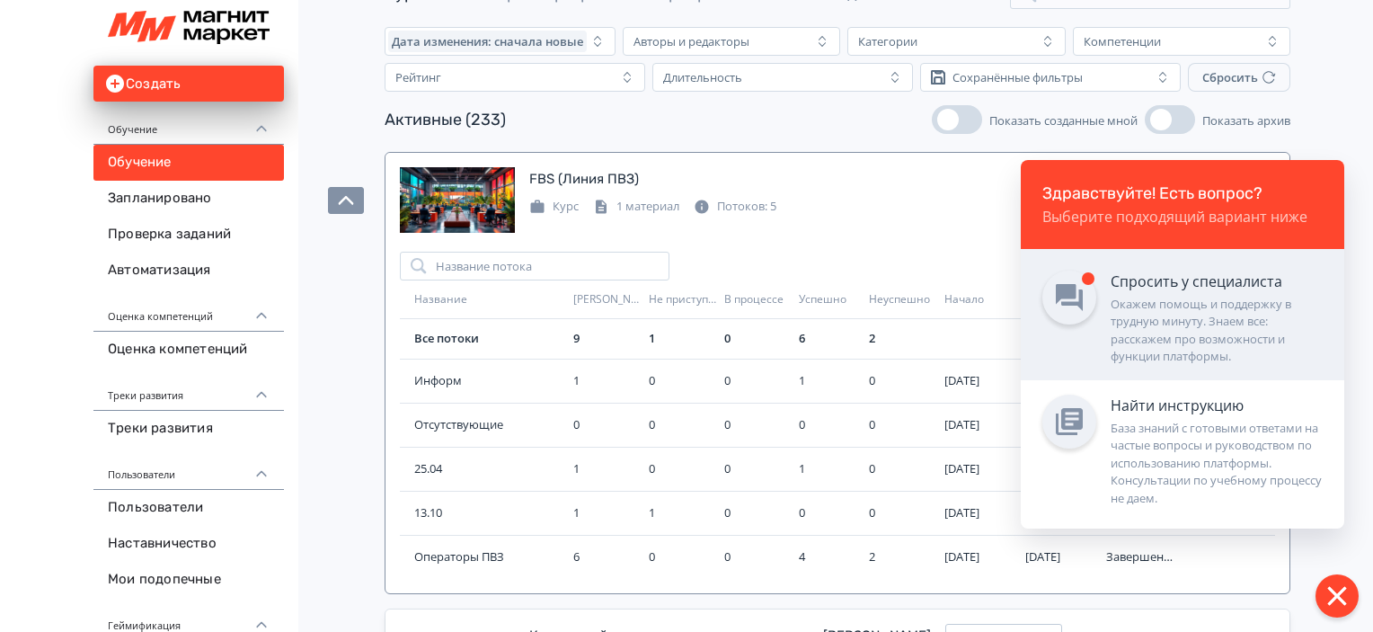
click at [1249, 276] on div "Спросить у специалиста" at bounding box center [1216, 281] width 212 height 22
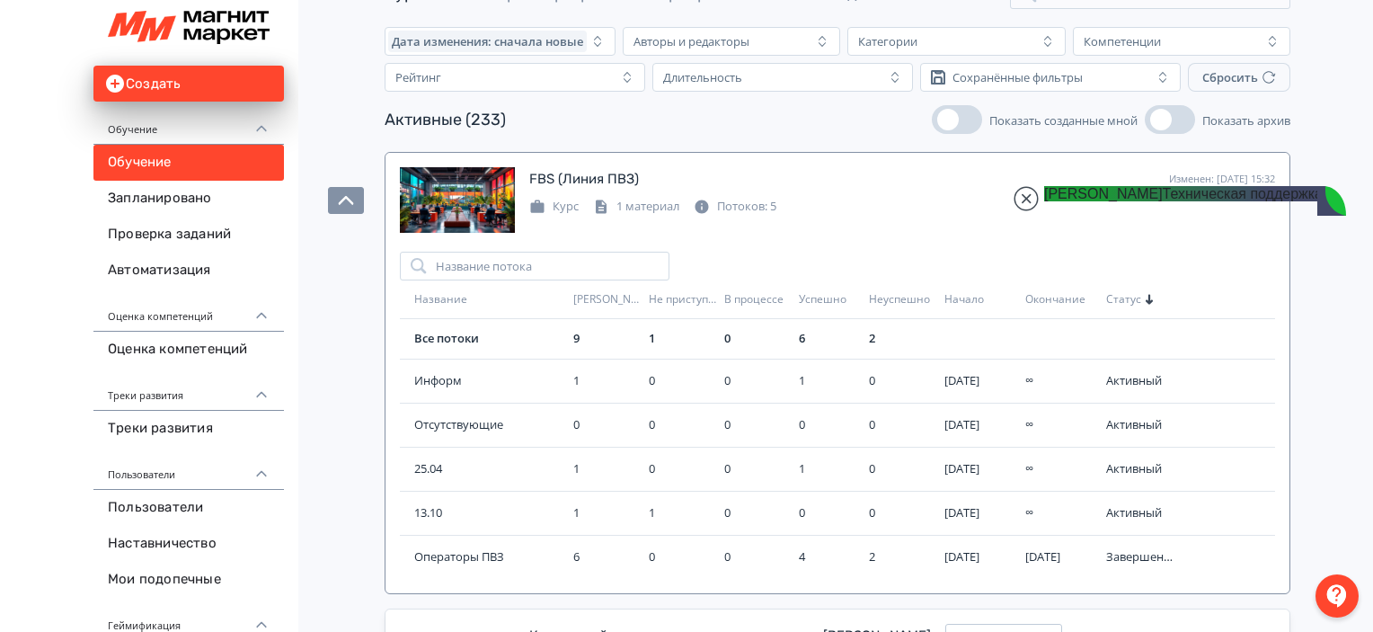
click at [892, 200] on div "Курс 1 материал Потоков: 5" at bounding box center [902, 205] width 746 height 22
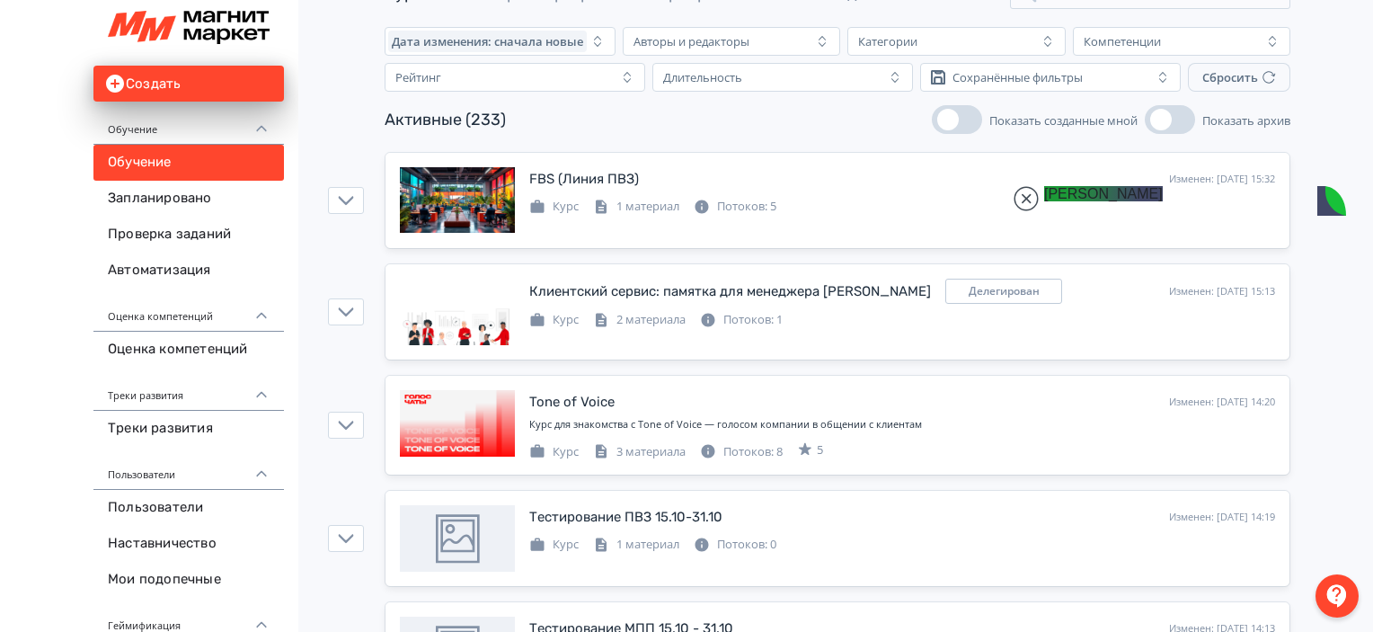
scroll to position [5195, 0]
type textarea "*"
type textarea "**********"
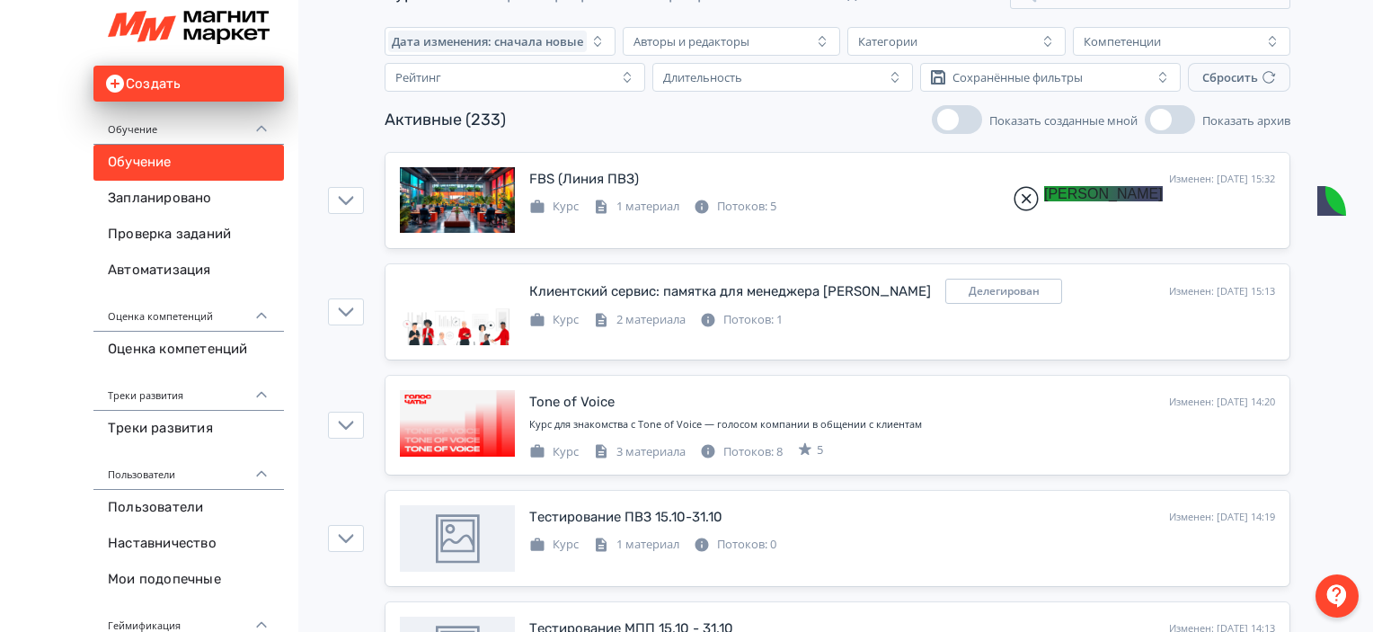
click at [1031, 208] on jdiv at bounding box center [1025, 198] width 25 height 25
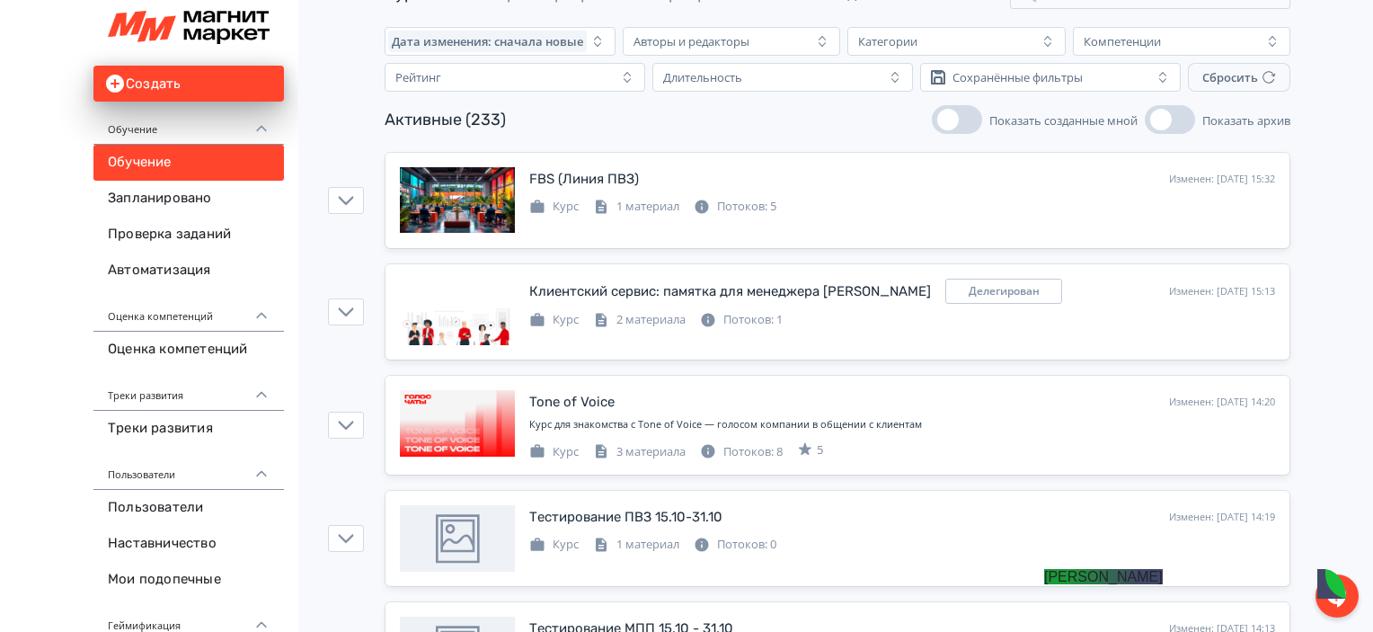
click at [1136, 584] on jdiv "[PERSON_NAME]" at bounding box center [1103, 576] width 119 height 15
click at [1320, 603] on div at bounding box center [1336, 595] width 43 height 43
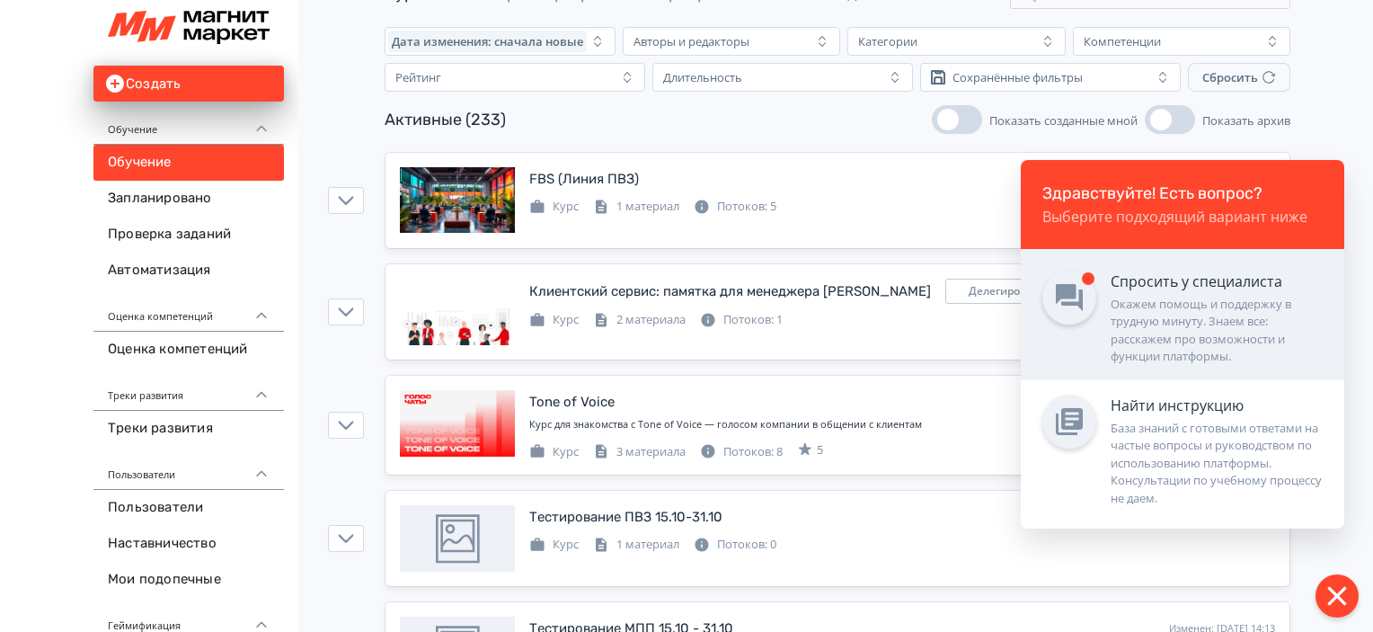
click at [1254, 308] on div "Окажем помощь и поддержку в трудную минуту. Знаем все: расскажем про возможност…" at bounding box center [1216, 331] width 212 height 70
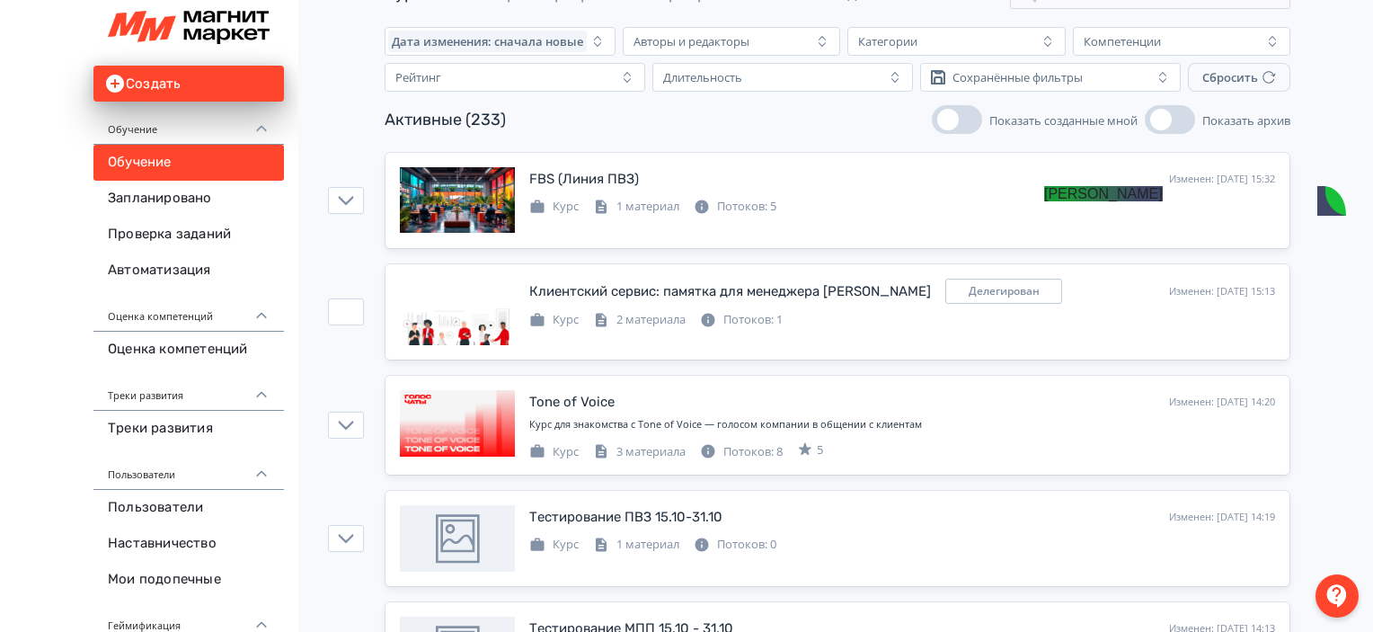
scroll to position [1544, 0]
click at [1022, 202] on jdiv at bounding box center [1025, 198] width 25 height 25
